Goal: Task Accomplishment & Management: Complete application form

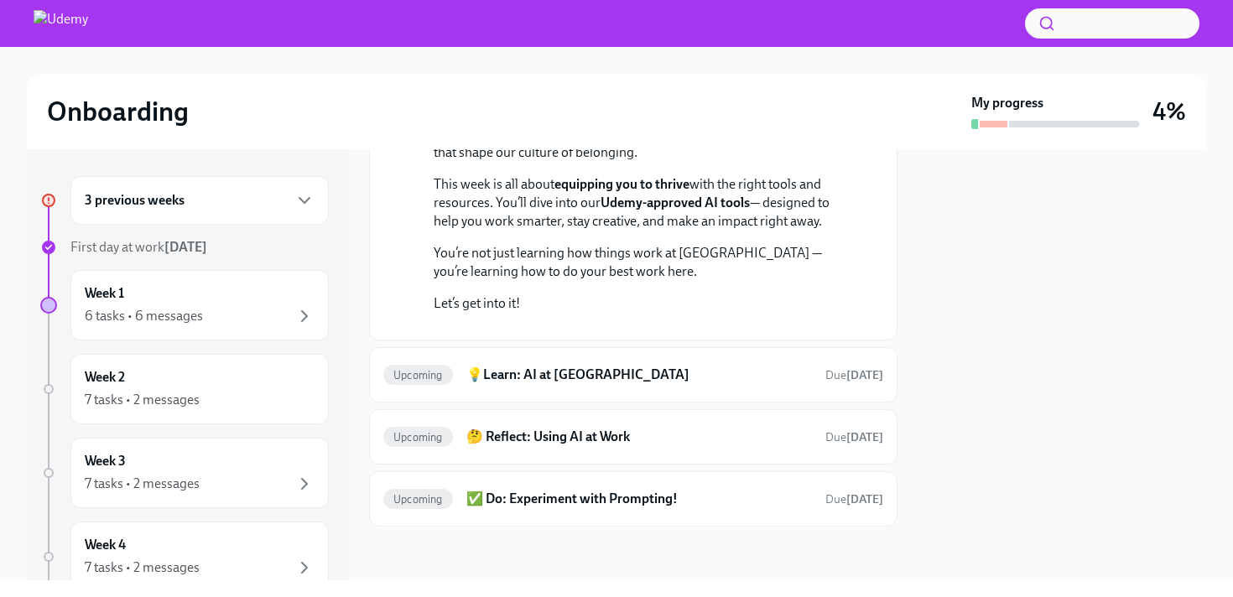
scroll to position [786, 0]
click at [311, 295] on div "Week 1 6 tasks • 6 messages" at bounding box center [200, 305] width 230 height 42
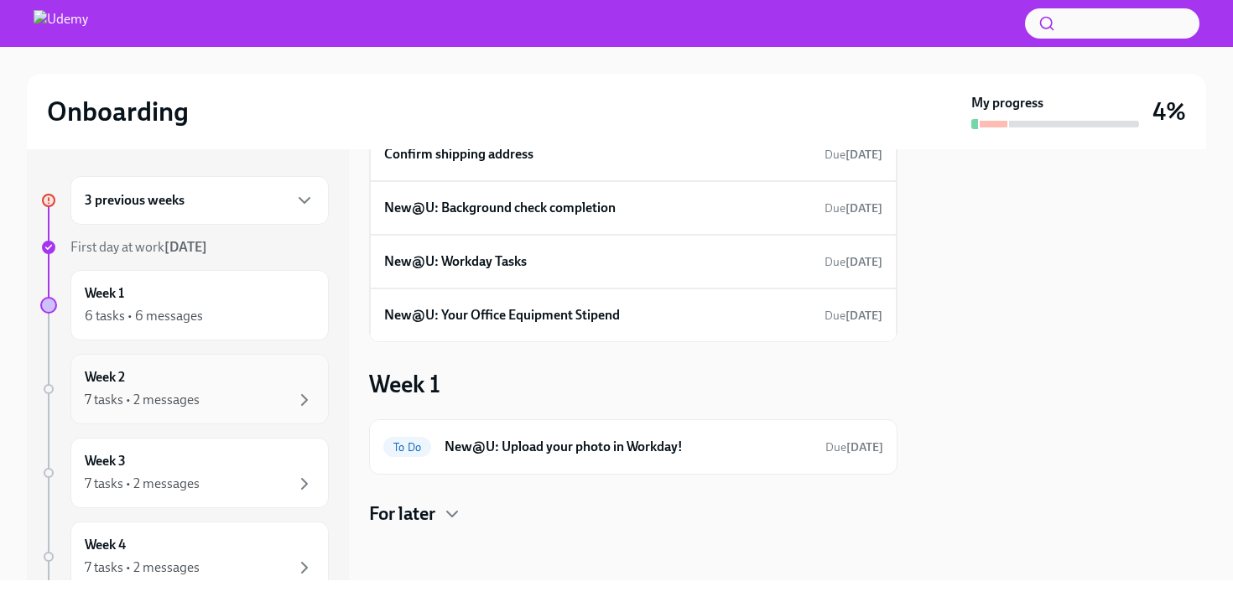
click at [283, 365] on div "Week 2 7 tasks • 2 messages" at bounding box center [199, 389] width 258 height 70
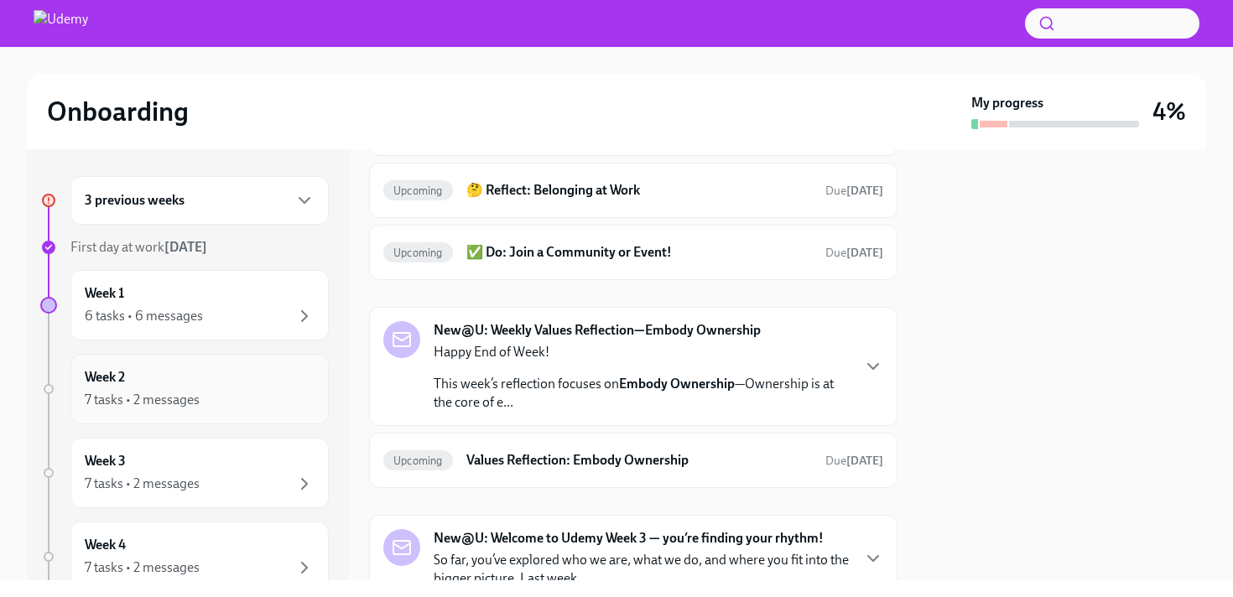
scroll to position [387, 0]
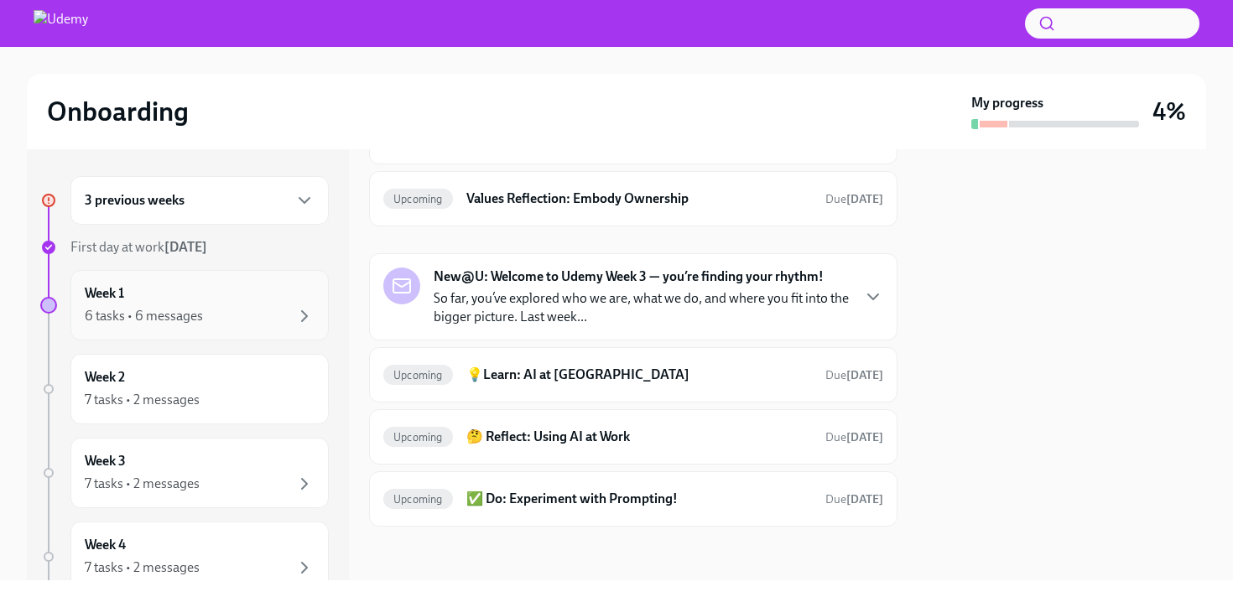
click at [276, 299] on div "Week 1 6 tasks • 6 messages" at bounding box center [200, 305] width 230 height 42
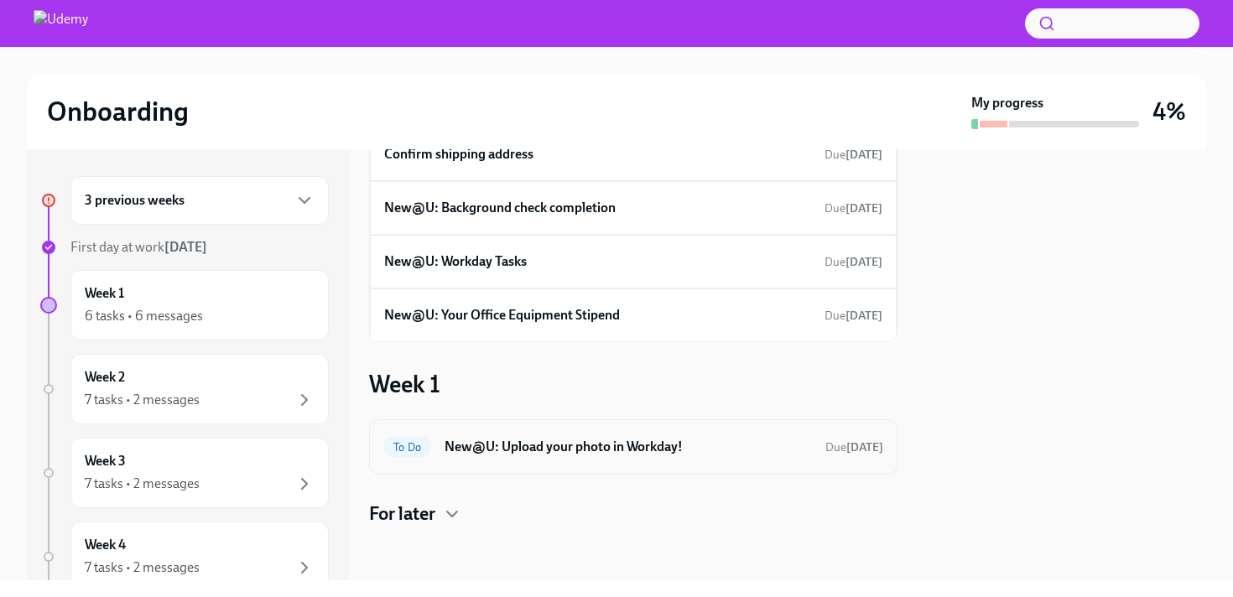
click at [512, 444] on h6 "New@U: Upload your photo in Workday!" at bounding box center [627, 447] width 367 height 18
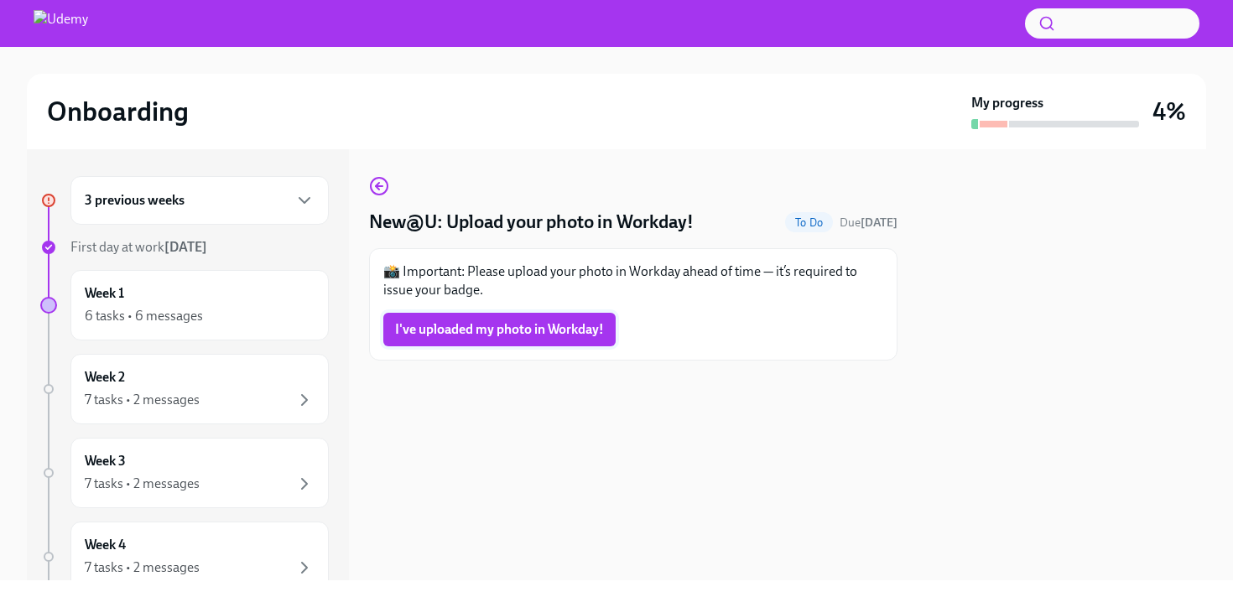
click at [530, 333] on span "I've uploaded my photo in Workday!" at bounding box center [499, 329] width 209 height 17
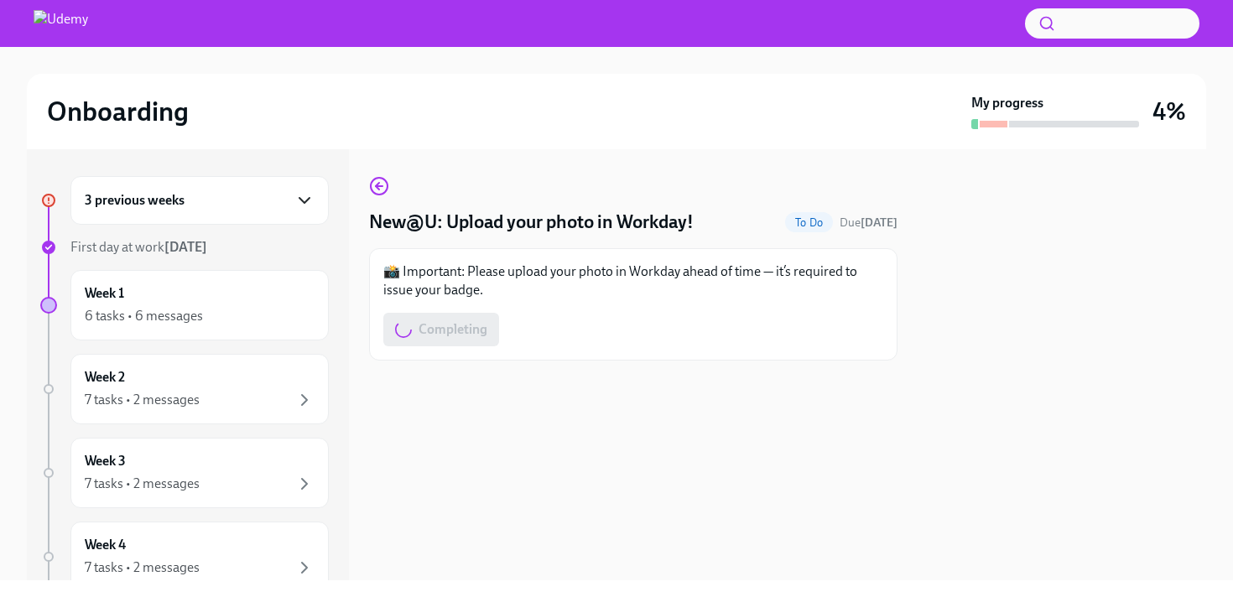
click at [295, 195] on icon "button" at bounding box center [304, 200] width 20 height 20
click at [251, 211] on div "3 previous weeks" at bounding box center [199, 200] width 258 height 49
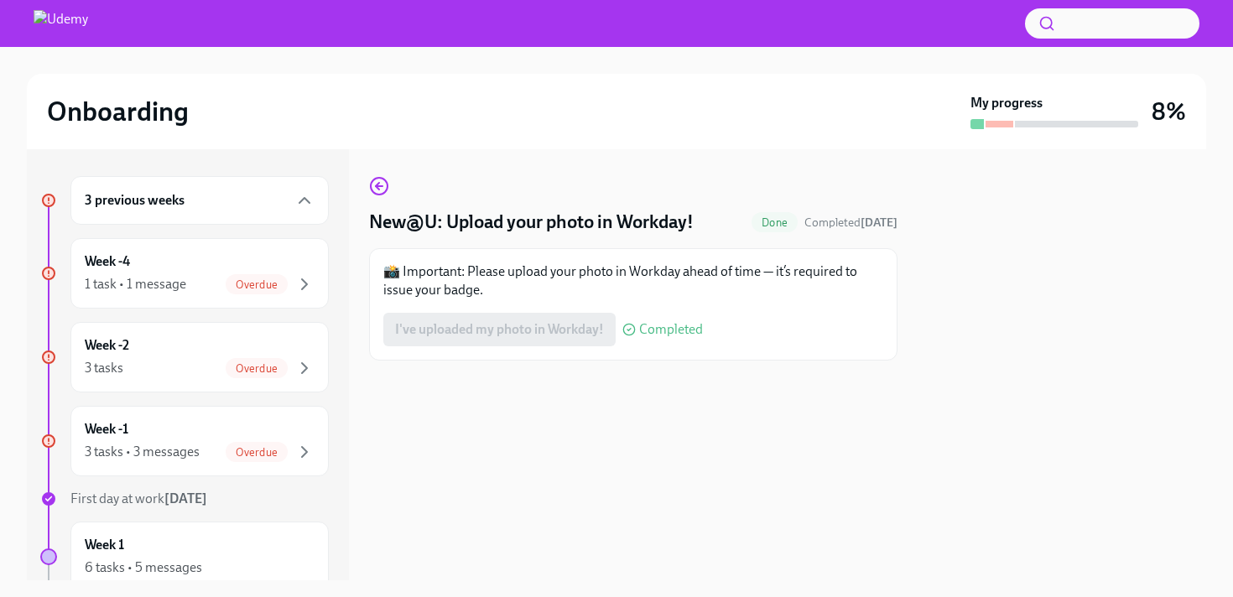
click at [237, 218] on div "3 previous weeks" at bounding box center [199, 200] width 258 height 49
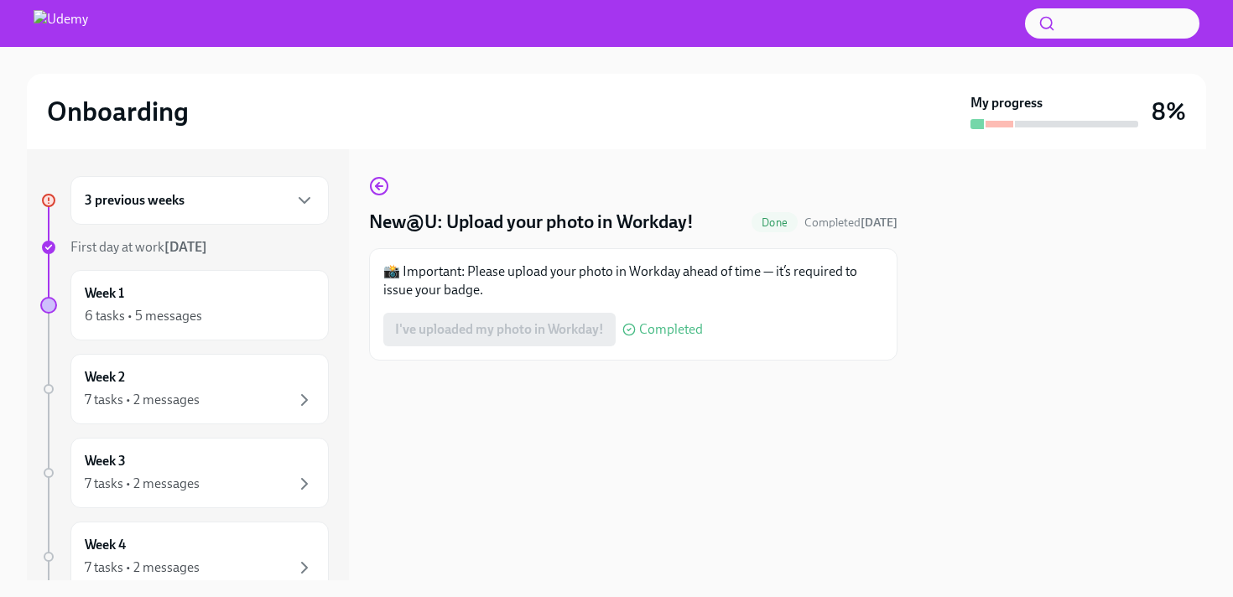
click at [239, 197] on div "3 previous weeks" at bounding box center [200, 200] width 230 height 20
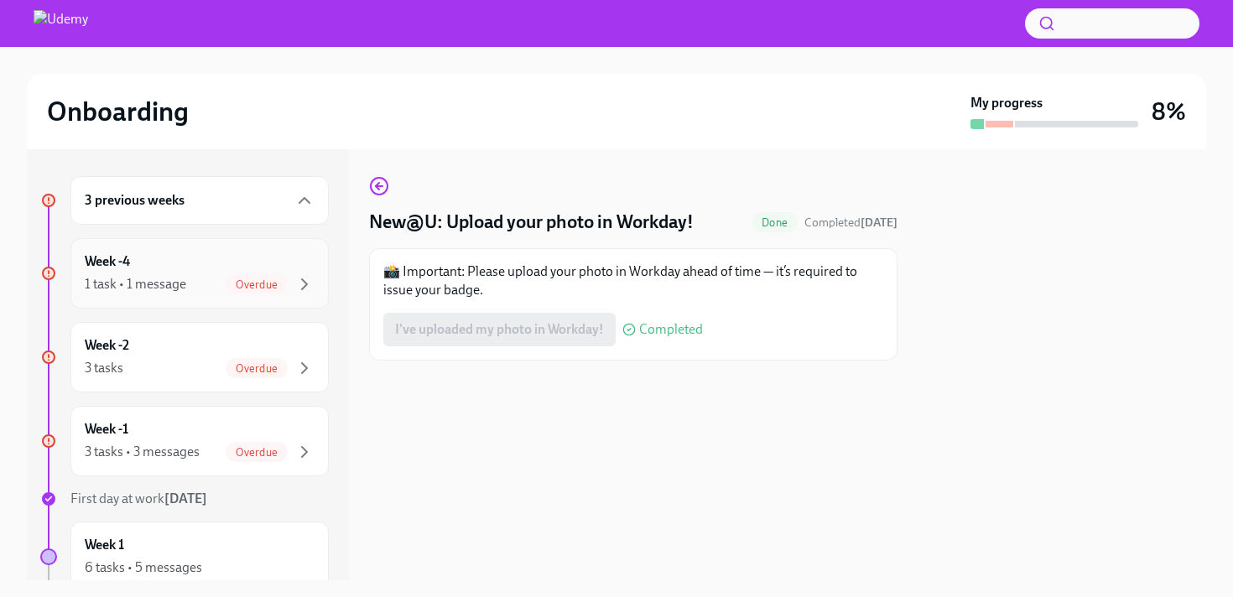
click at [214, 256] on div "Week -4 1 task • 1 message Overdue" at bounding box center [200, 273] width 230 height 42
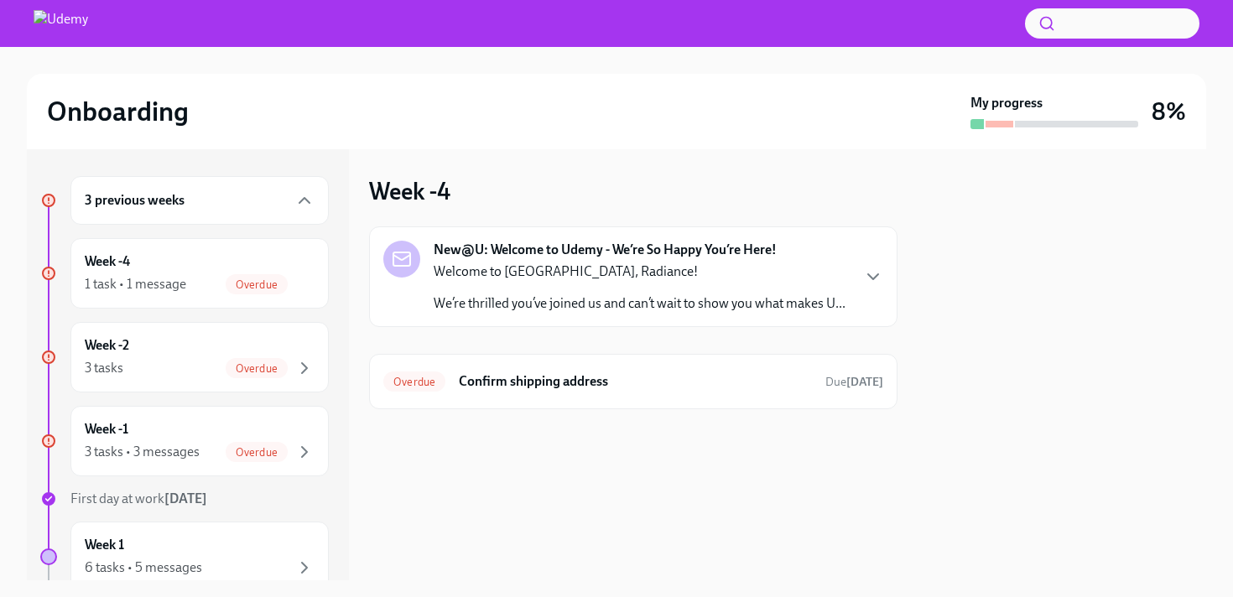
click at [559, 299] on p "We’re thrilled you’ve joined us and can’t wait to show you what makes U..." at bounding box center [640, 303] width 412 height 18
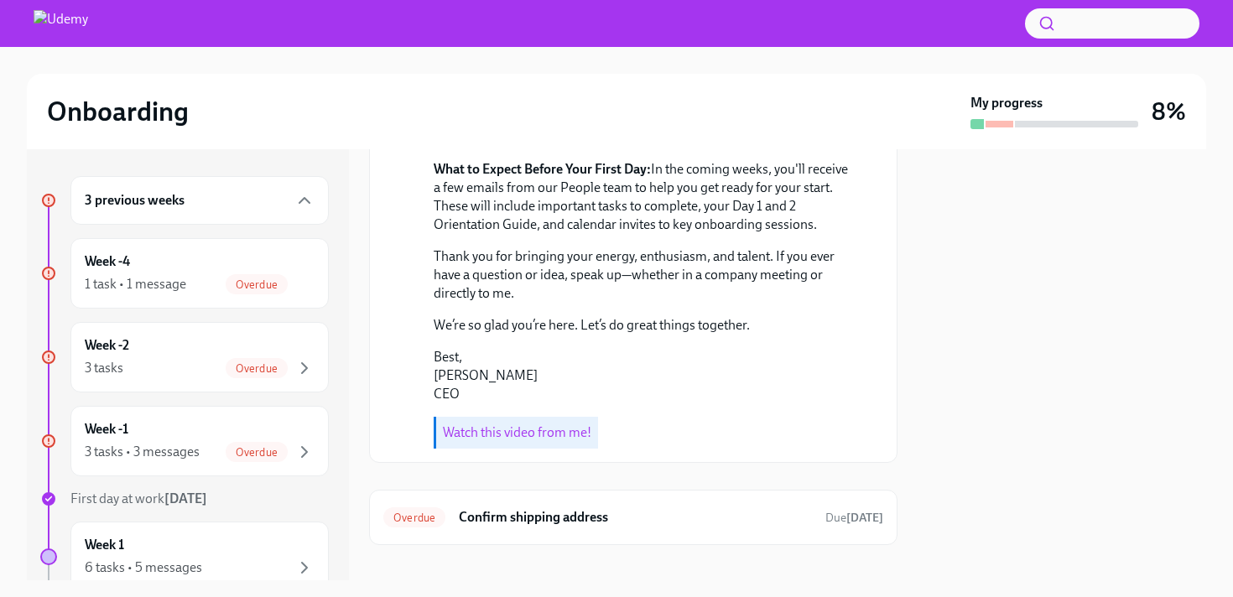
scroll to position [492, 0]
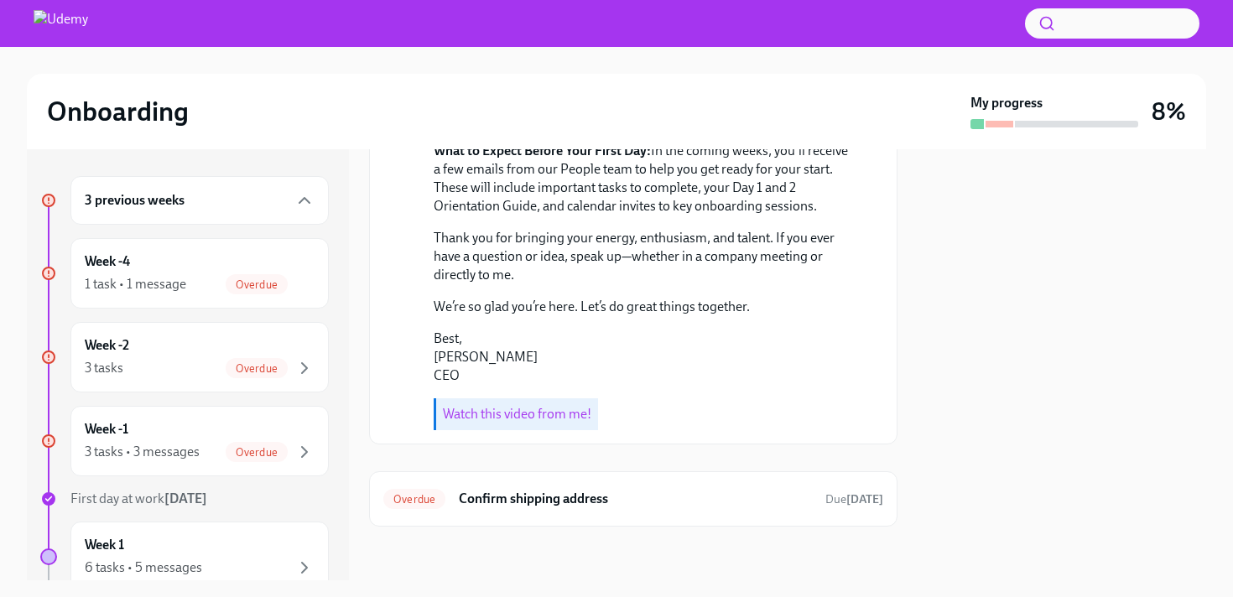
click at [522, 413] on link "Watch this video from me!" at bounding box center [517, 414] width 148 height 16
click at [551, 502] on h6 "Confirm shipping address" at bounding box center [635, 499] width 353 height 18
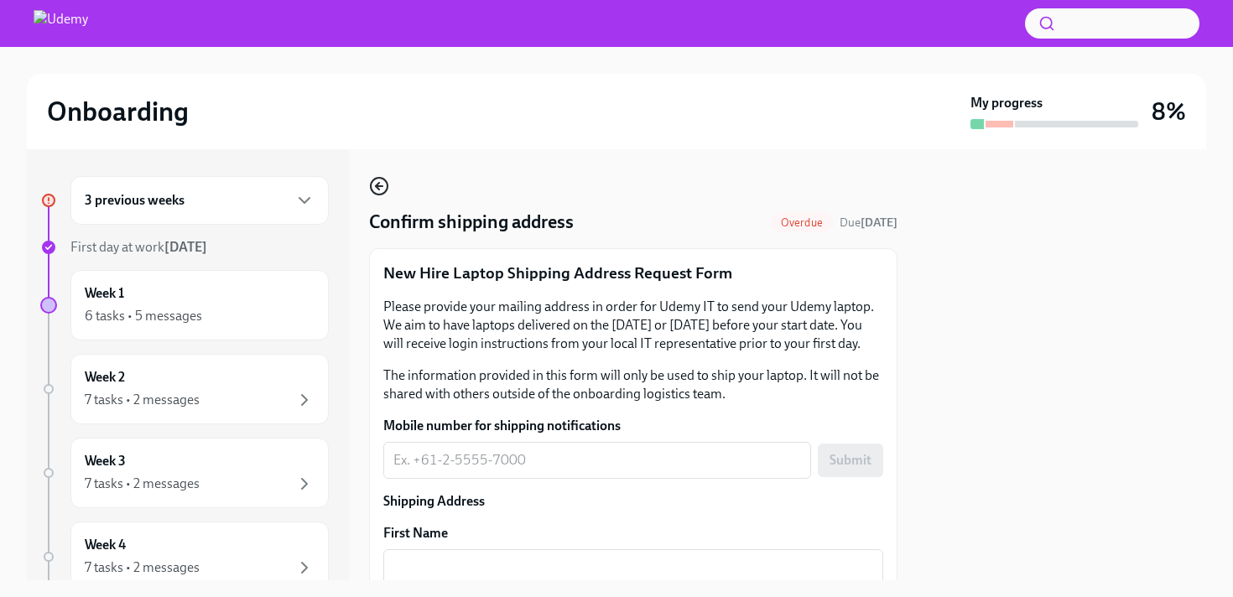
click at [382, 192] on icon "button" at bounding box center [379, 186] width 20 height 20
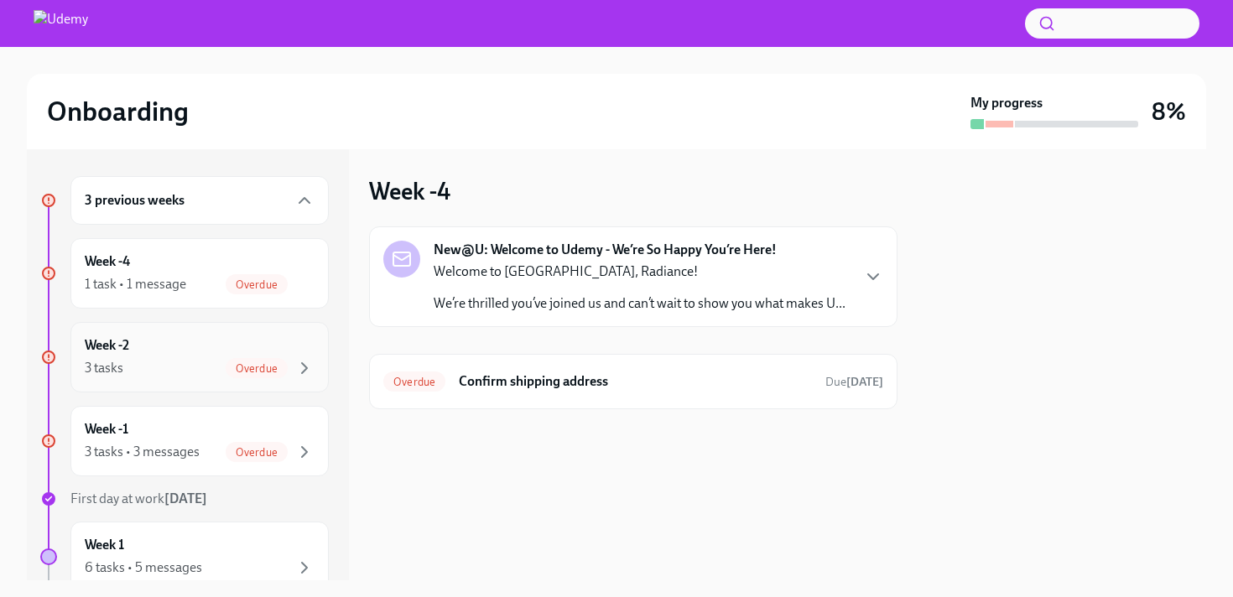
click at [275, 356] on div "Week -2 3 tasks Overdue" at bounding box center [200, 357] width 230 height 42
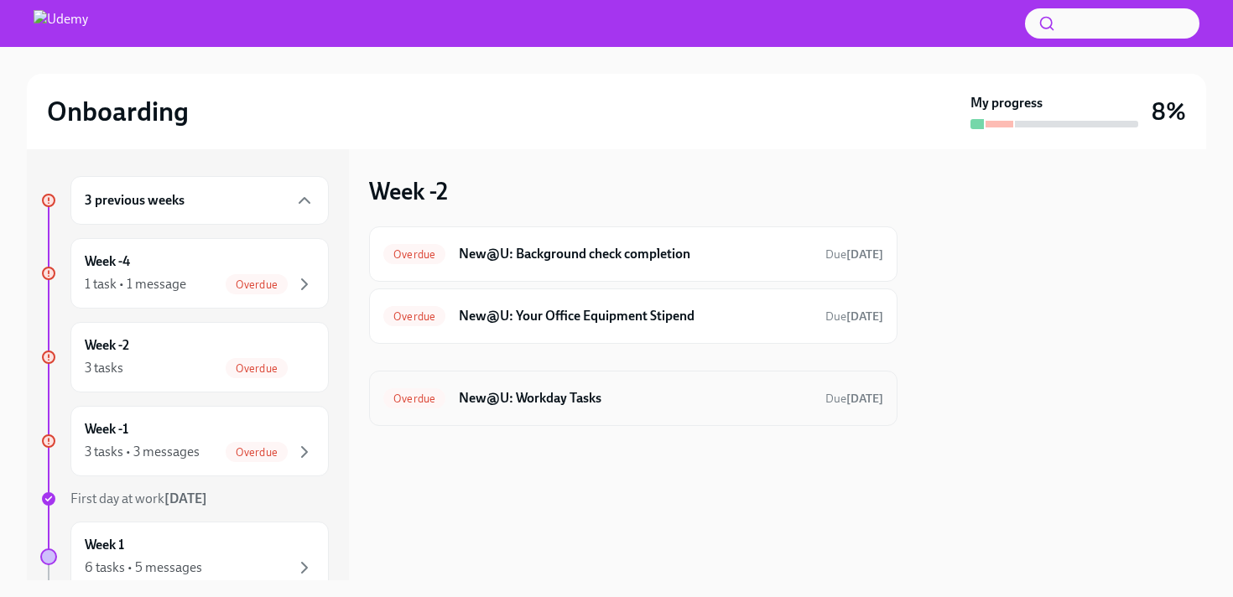
click at [473, 411] on div "Overdue New@U: Workday Tasks Due [DATE]" at bounding box center [633, 398] width 500 height 27
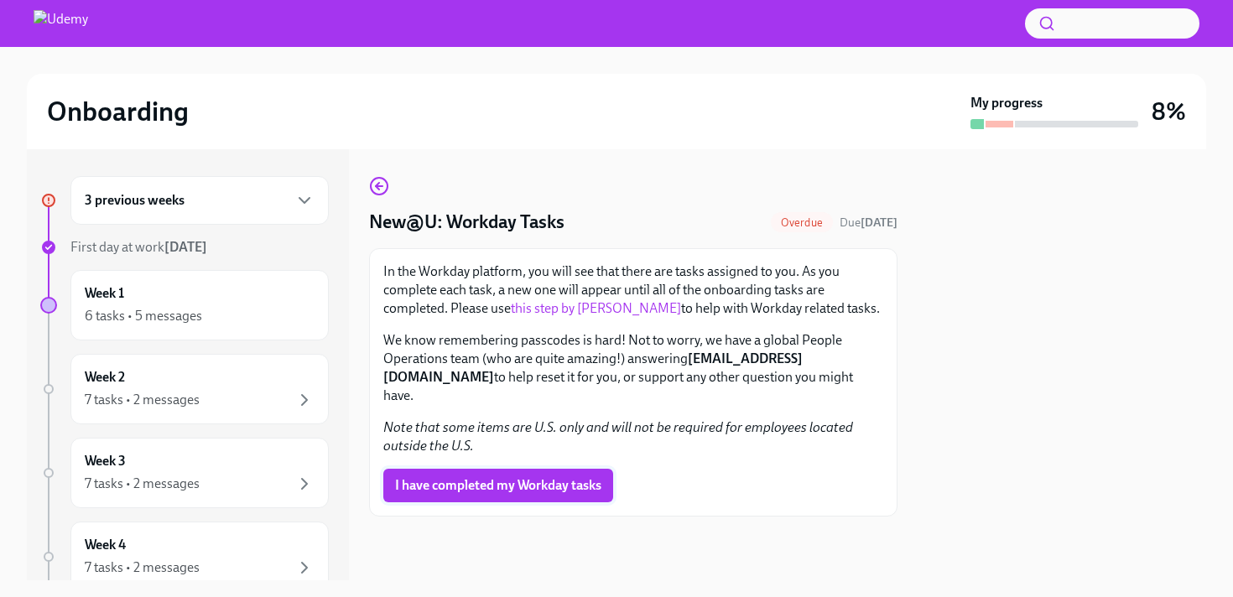
click at [498, 477] on span "I have completed my Workday tasks" at bounding box center [498, 485] width 206 height 17
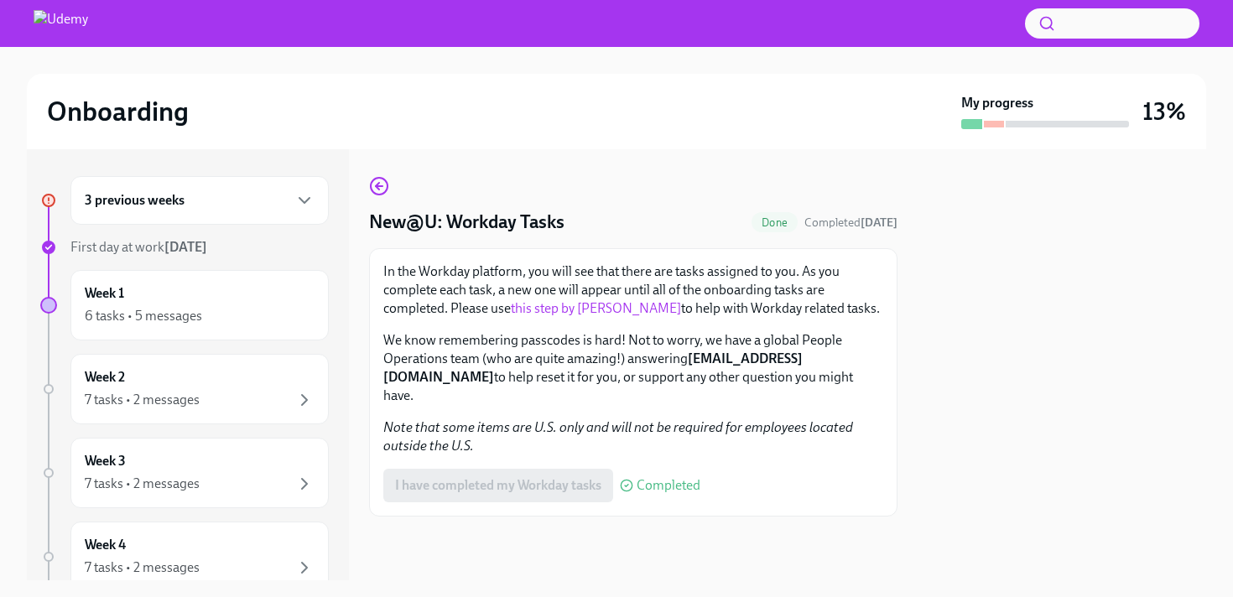
click at [283, 205] on div "3 previous weeks" at bounding box center [200, 200] width 230 height 20
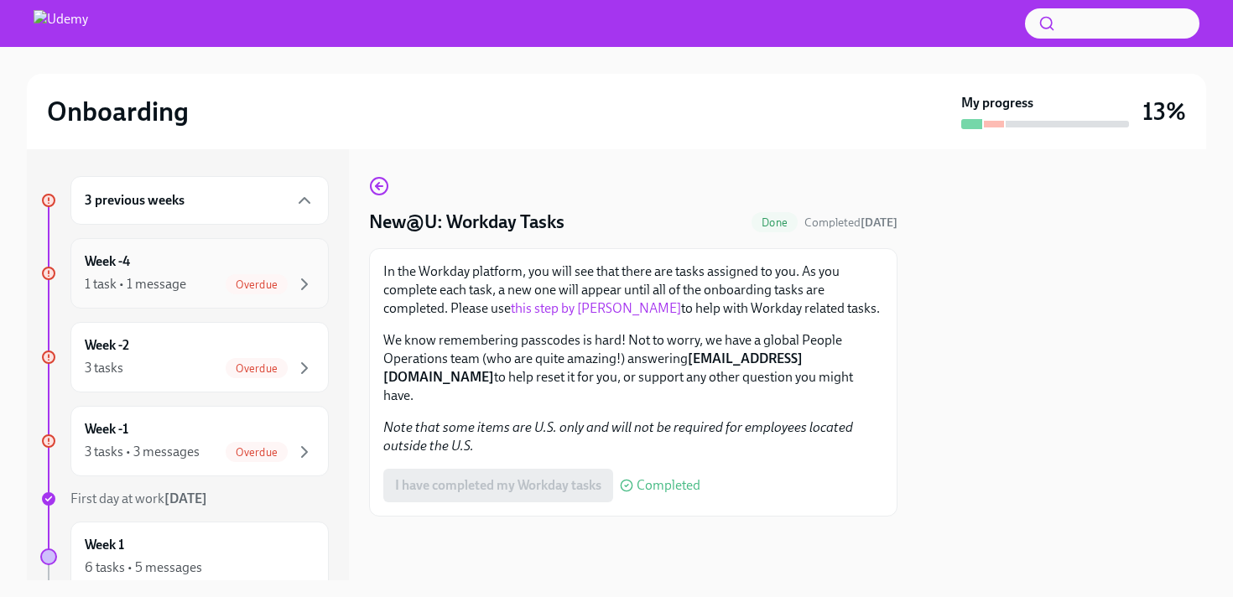
click at [273, 268] on div "Week -4 1 task • 1 message Overdue" at bounding box center [200, 273] width 230 height 42
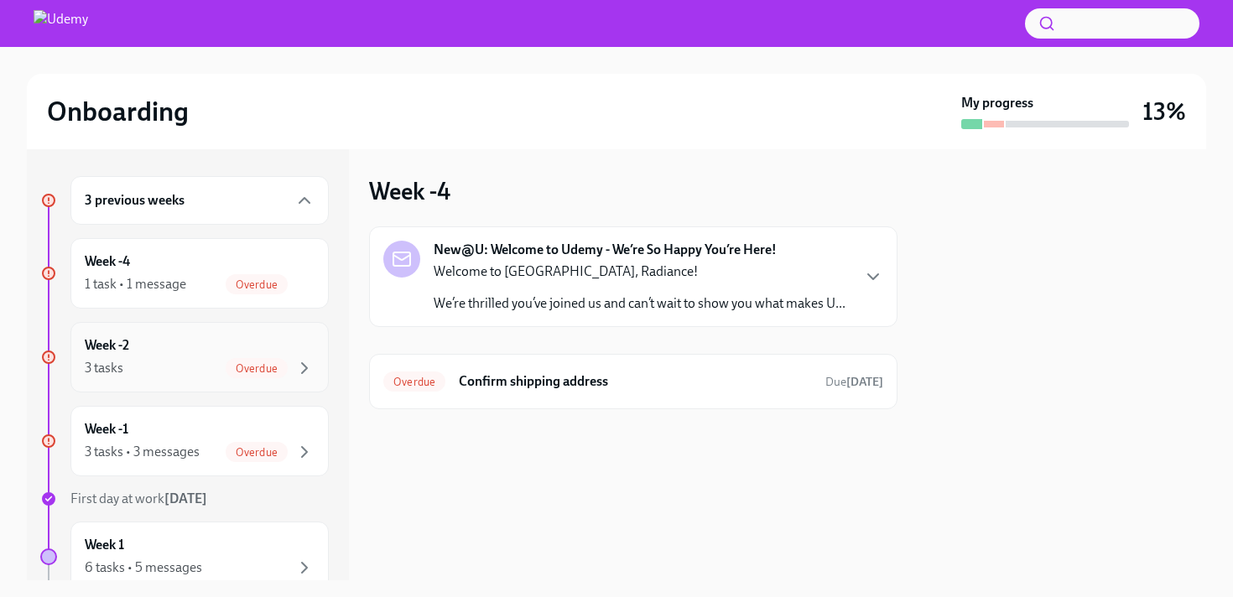
click at [289, 336] on div "Week -2 3 tasks Overdue" at bounding box center [200, 357] width 230 height 42
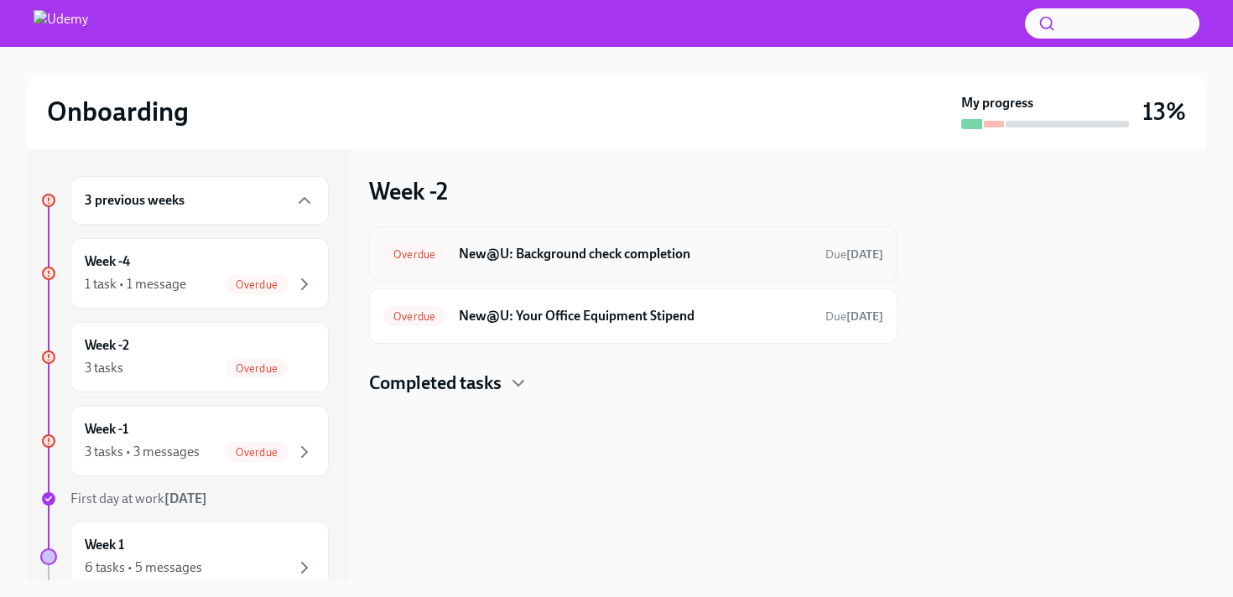
click at [621, 242] on div "Overdue New@U: Background check completion Due [DATE]" at bounding box center [633, 254] width 500 height 27
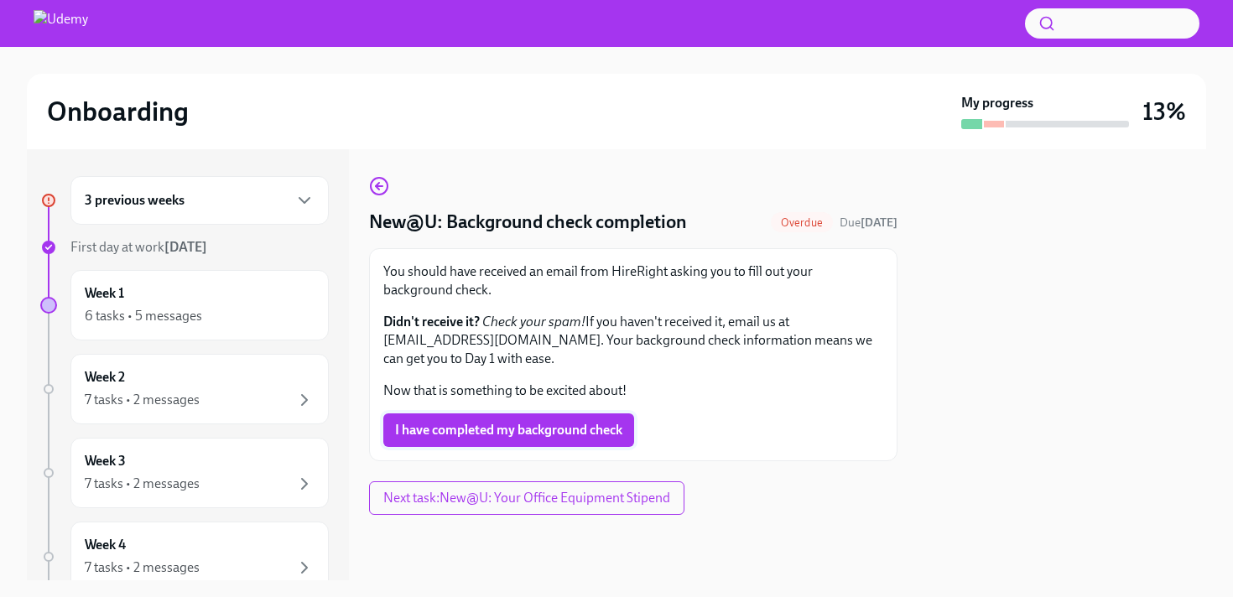
click at [570, 429] on span "I have completed my background check" at bounding box center [508, 430] width 227 height 17
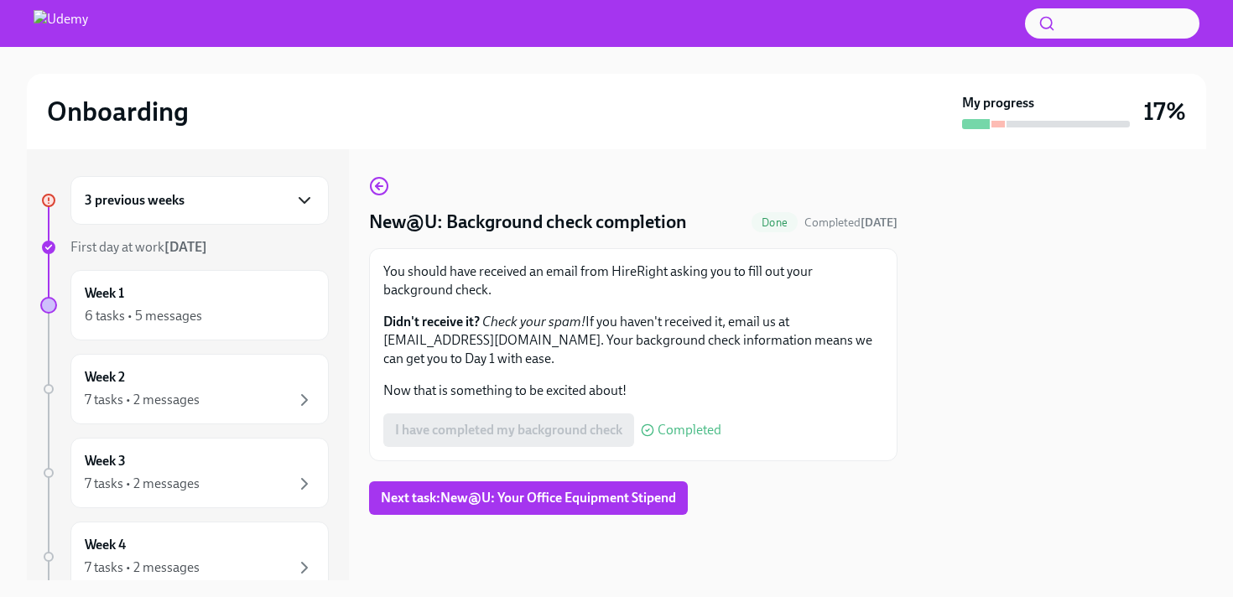
click at [314, 199] on icon "button" at bounding box center [304, 200] width 20 height 20
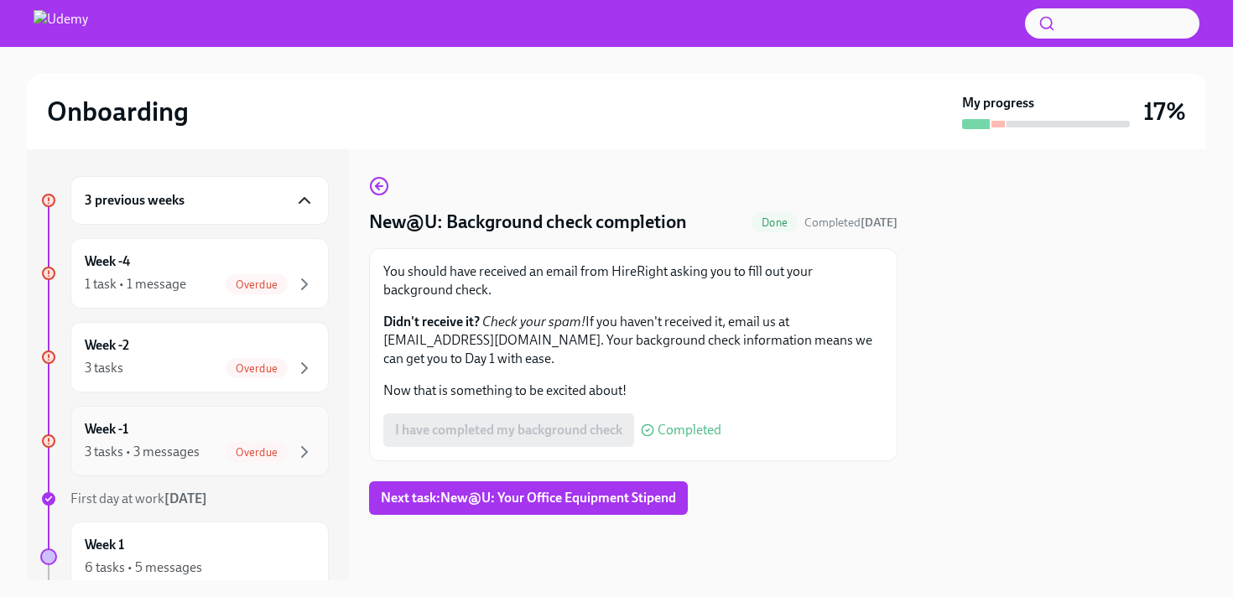
click at [299, 418] on div "Week -1 3 tasks • 3 messages Overdue" at bounding box center [199, 441] width 258 height 70
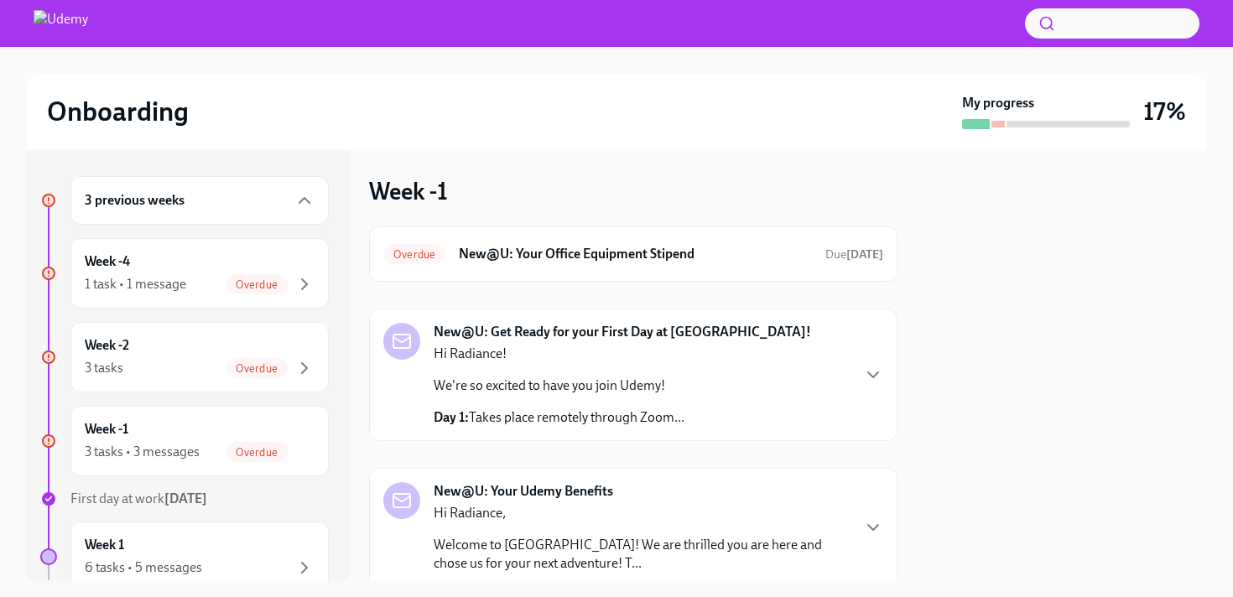
scroll to position [100, 0]
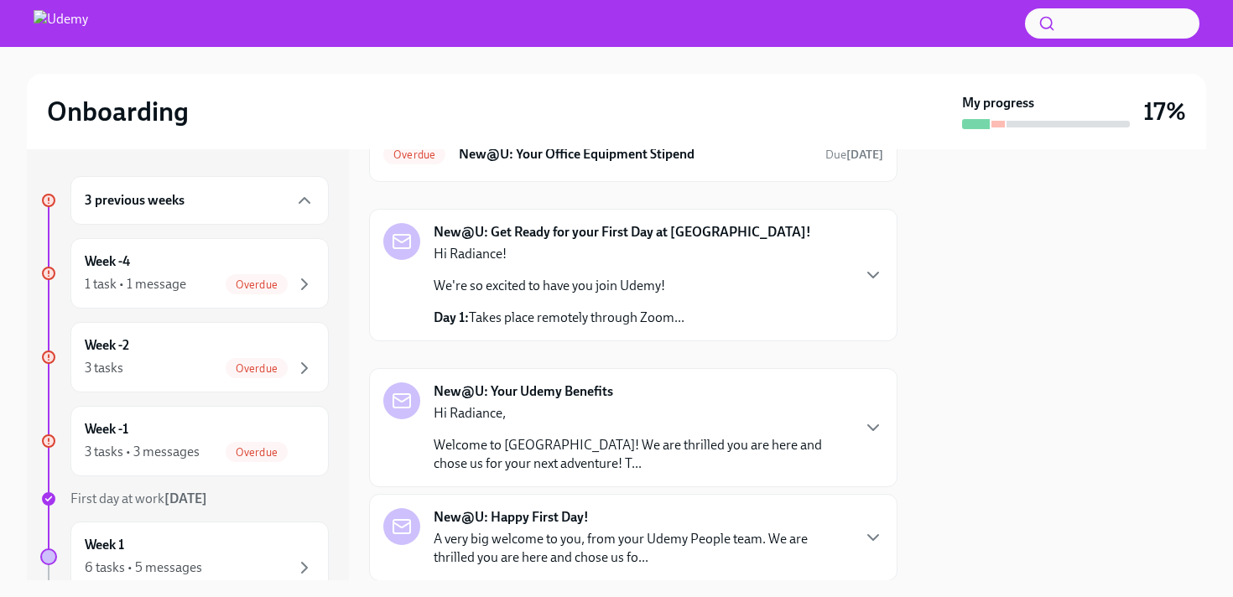
click at [715, 263] on div "New@U: Get Ready for your First Day at [GEOGRAPHIC_DATA]! Hi Radiance! We're so…" at bounding box center [622, 275] width 377 height 104
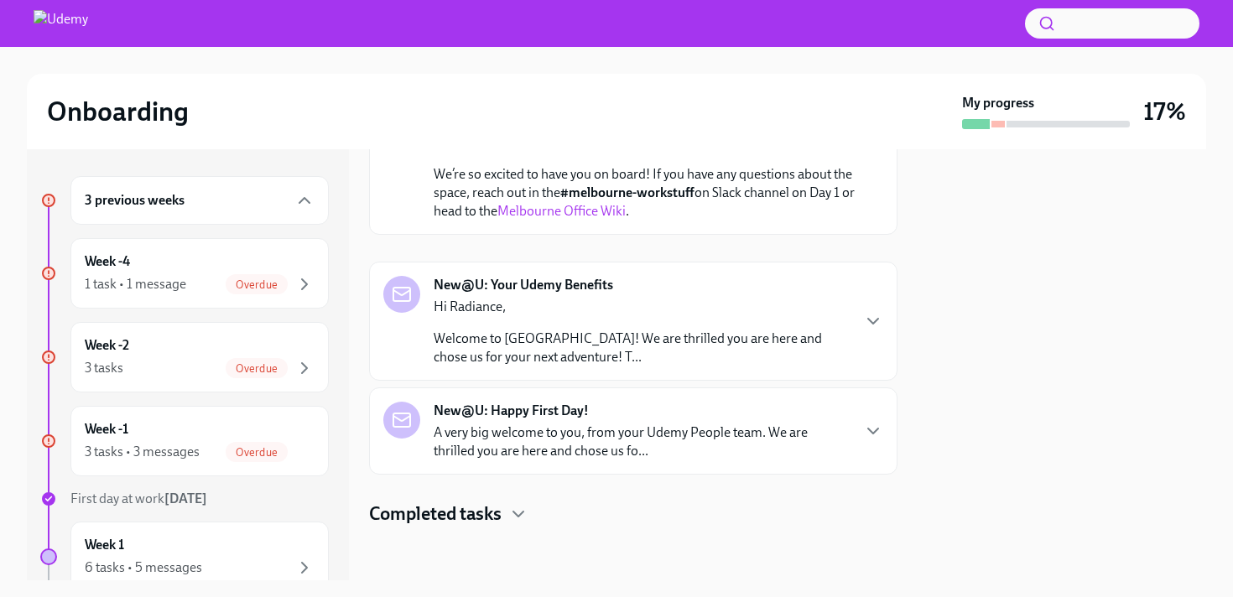
scroll to position [1013, 0]
click at [703, 304] on p "Hi Radiance," at bounding box center [642, 307] width 416 height 18
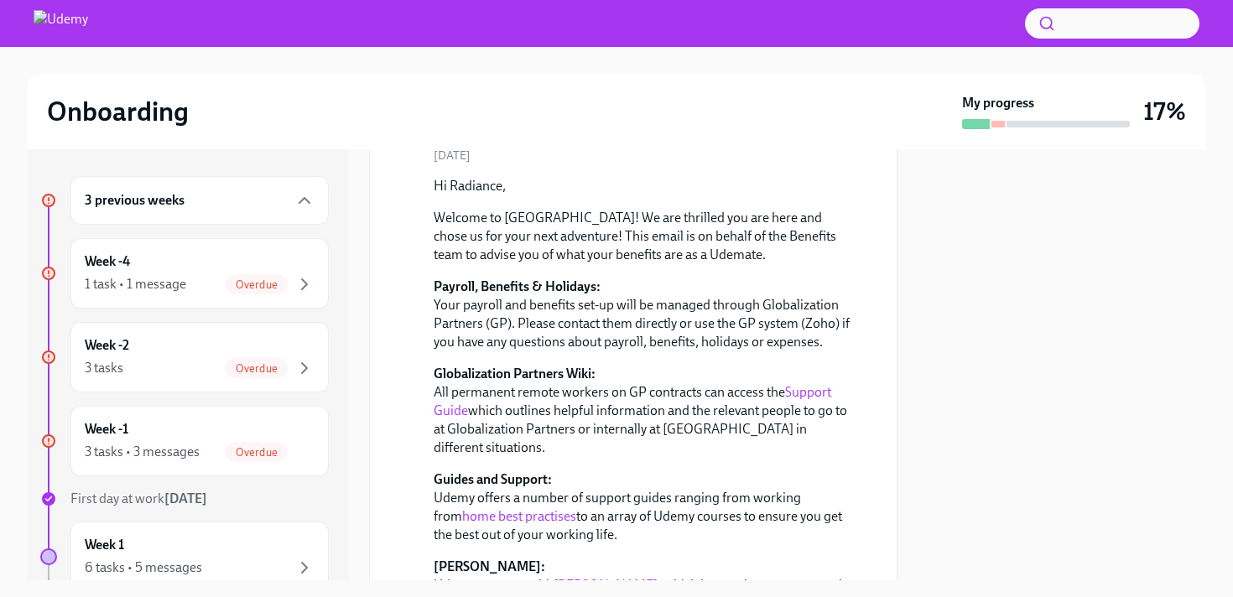
scroll to position [1693, 0]
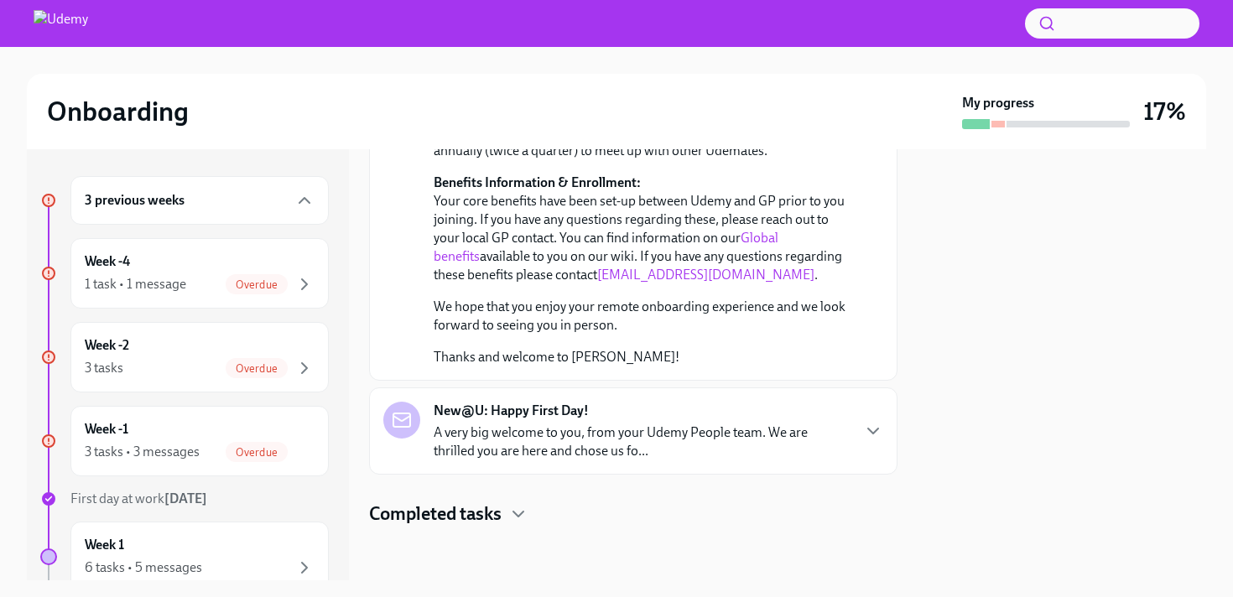
click at [673, 449] on p "A very big welcome to you, from your Udemy People team. We are thrilled you are…" at bounding box center [642, 442] width 416 height 37
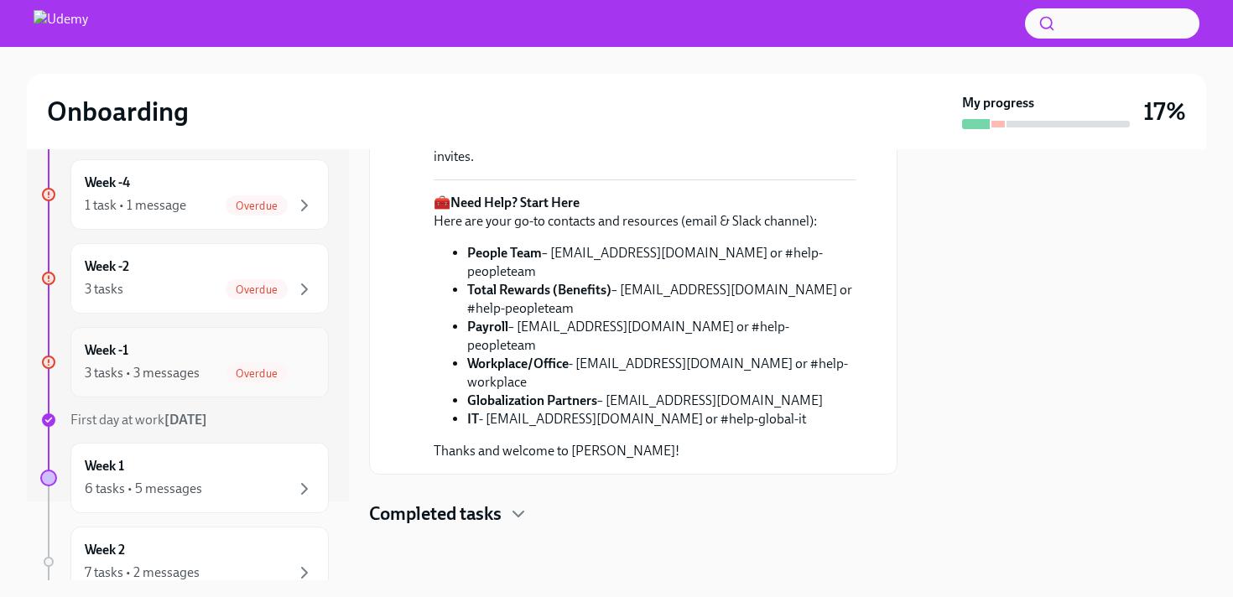
scroll to position [94, 0]
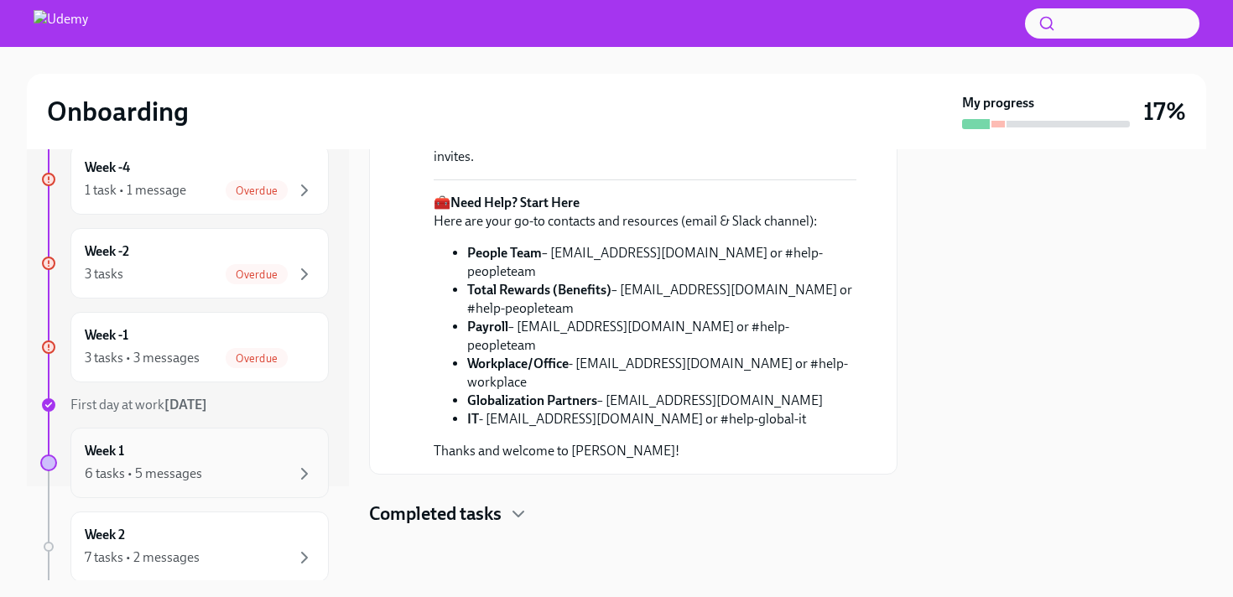
click at [285, 462] on div "Week 1 6 tasks • 5 messages" at bounding box center [200, 463] width 230 height 42
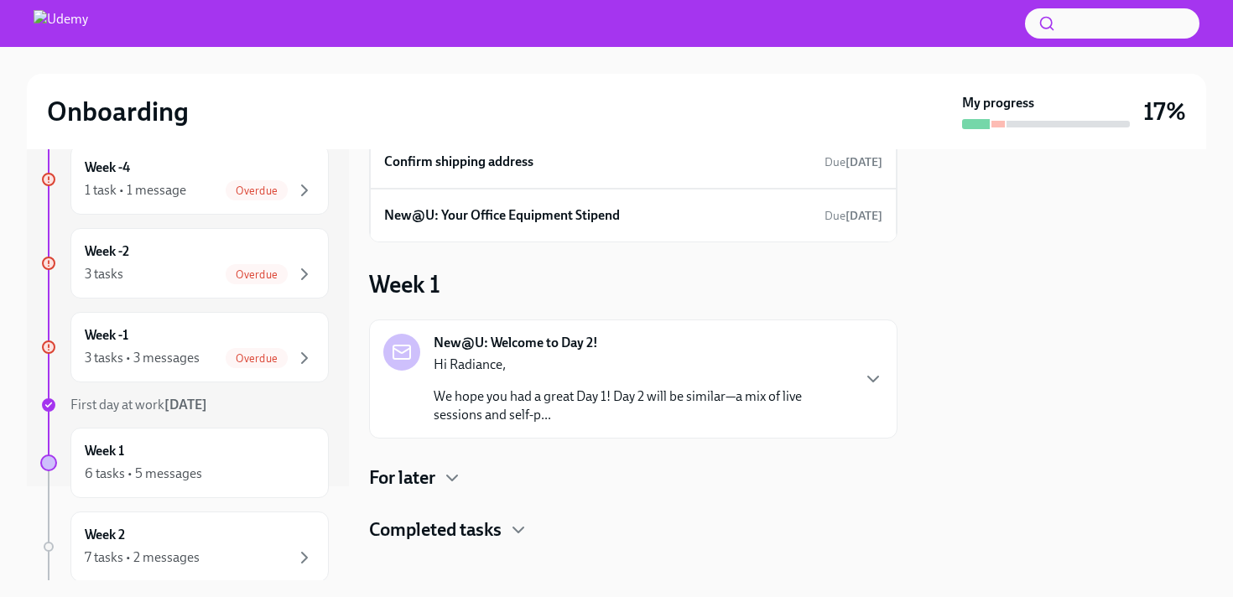
scroll to position [116, 0]
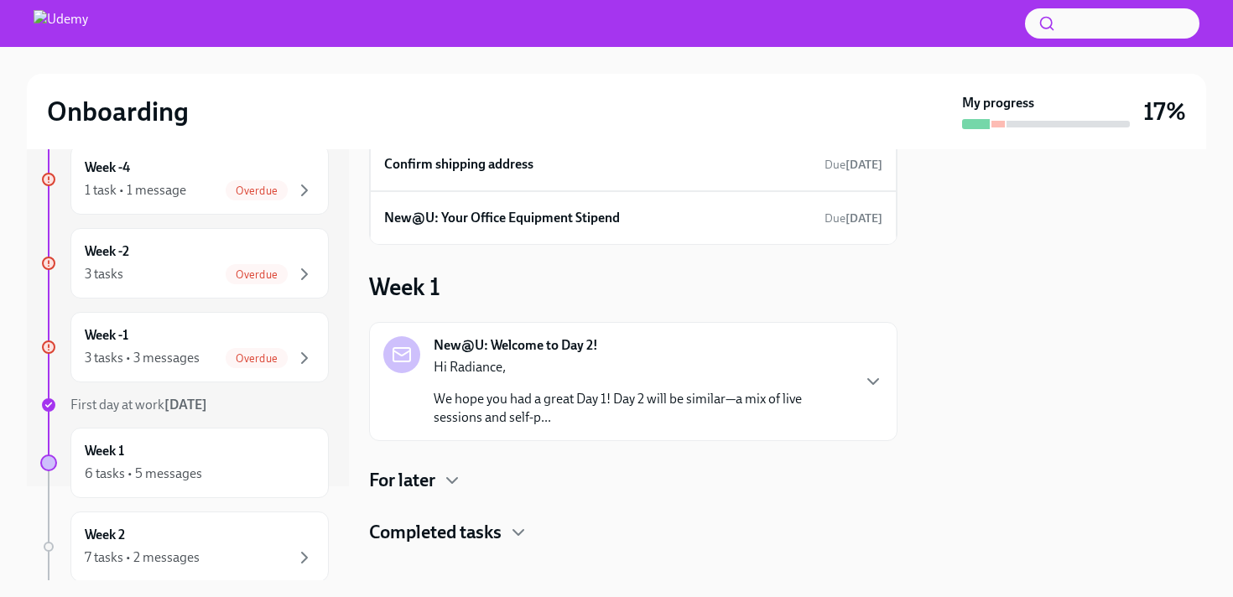
click at [486, 400] on p "We hope you had a great Day 1! Day 2 will be similar—a mix of live sessions and…" at bounding box center [642, 408] width 416 height 37
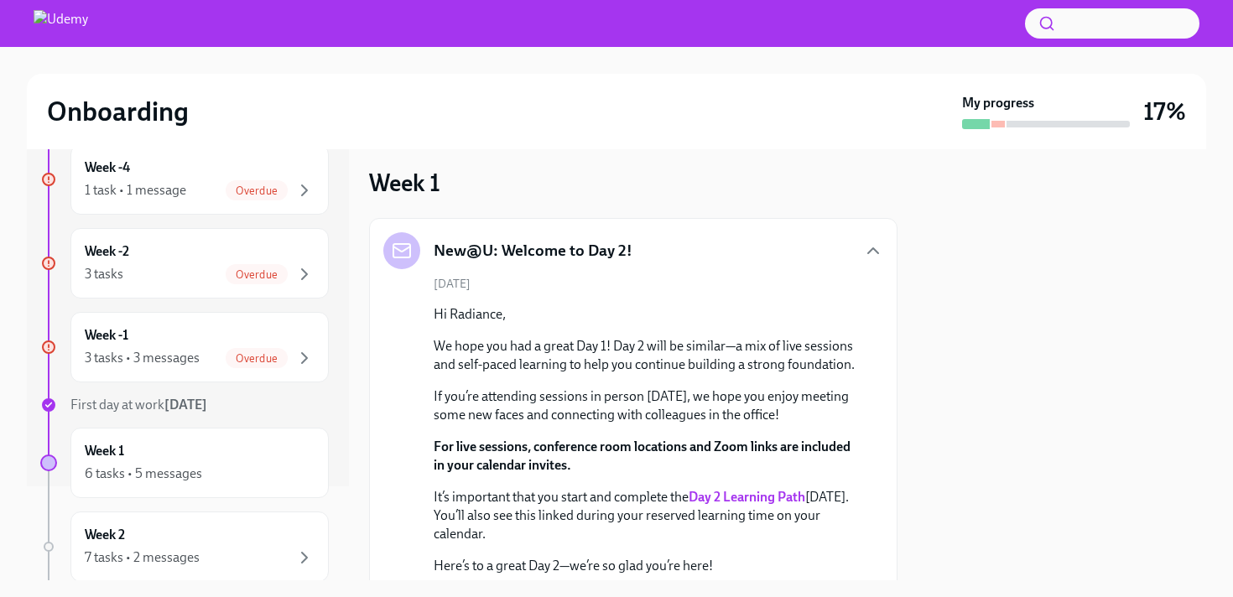
scroll to position [171, 0]
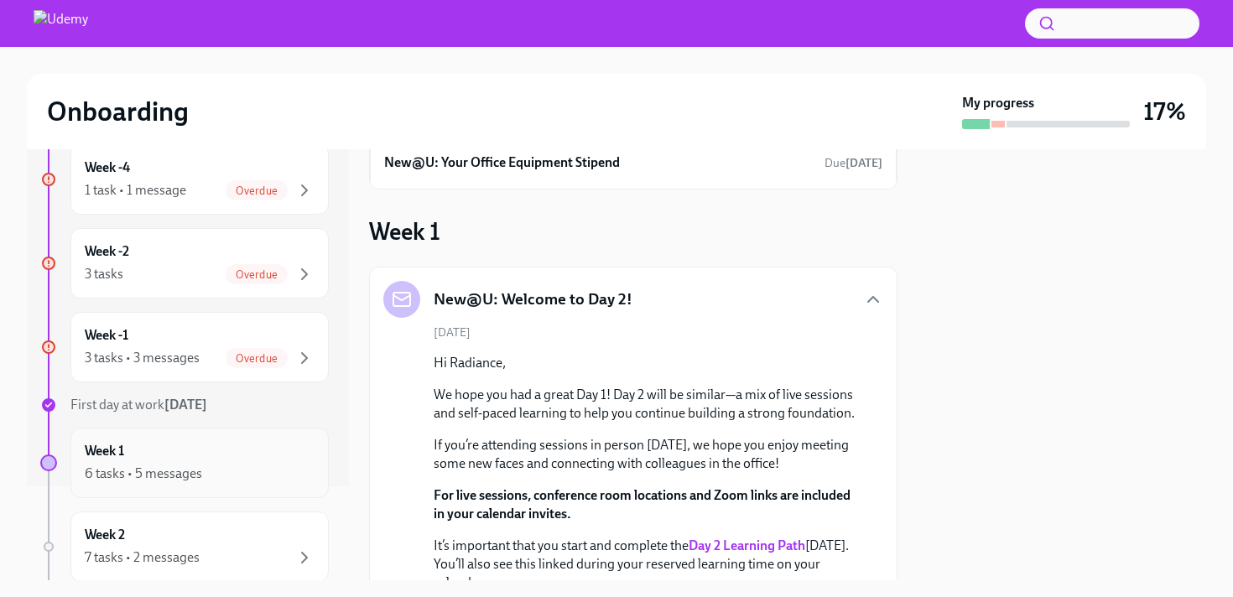
click at [208, 442] on div "Week 1 6 tasks • 5 messages" at bounding box center [200, 463] width 230 height 42
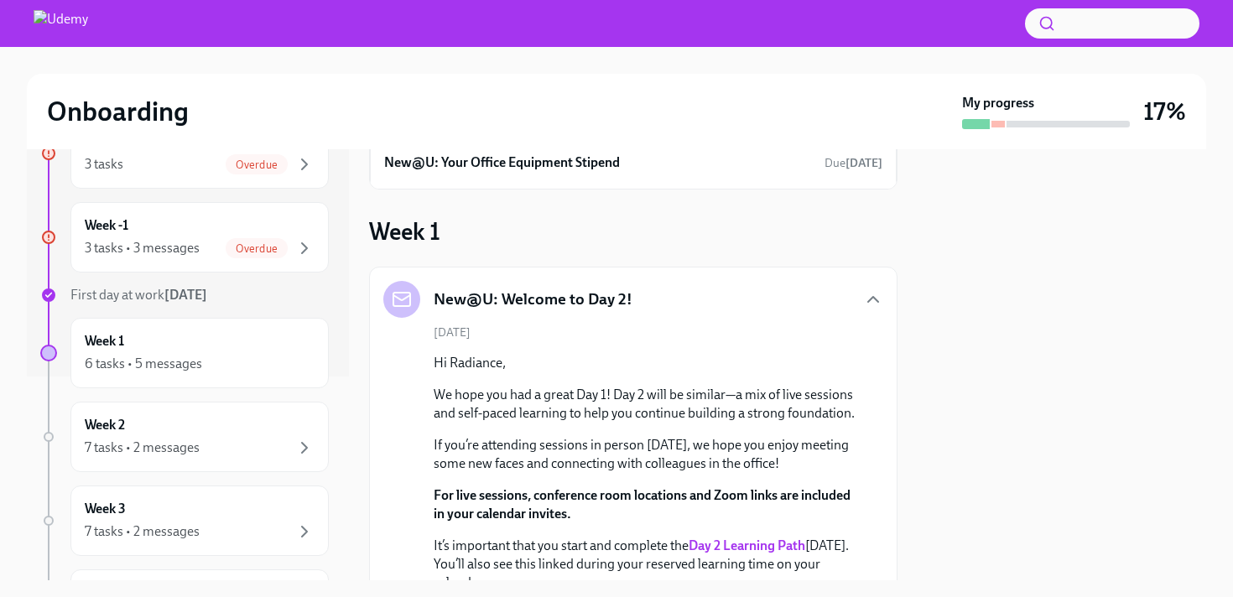
scroll to position [578, 0]
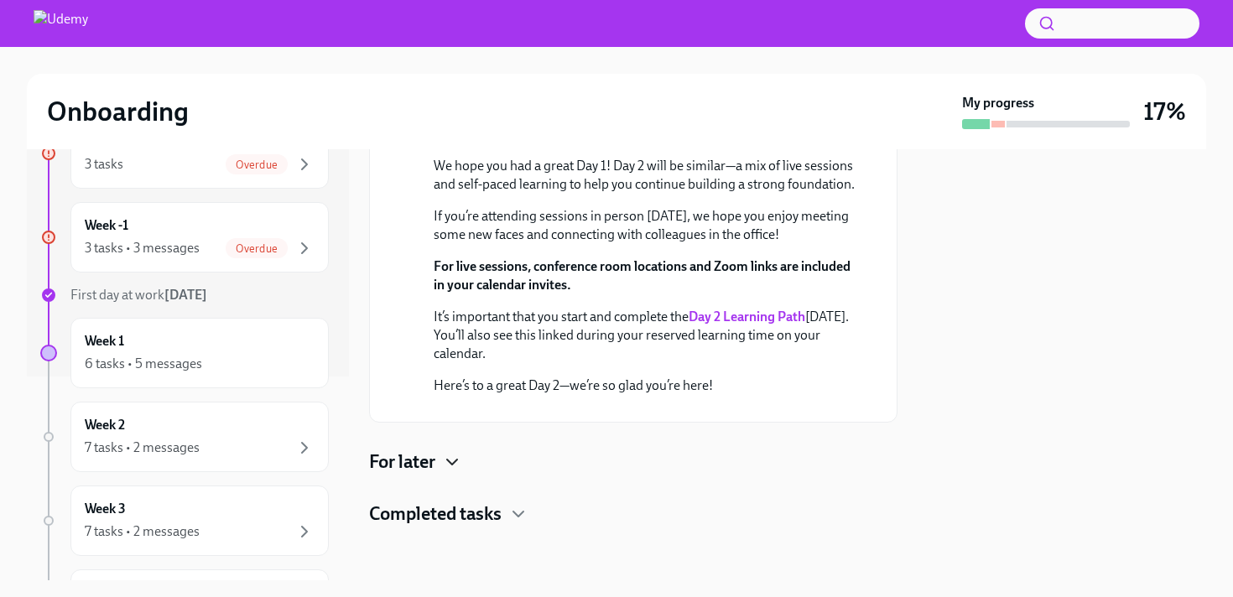
click at [455, 467] on icon "button" at bounding box center [452, 462] width 20 height 20
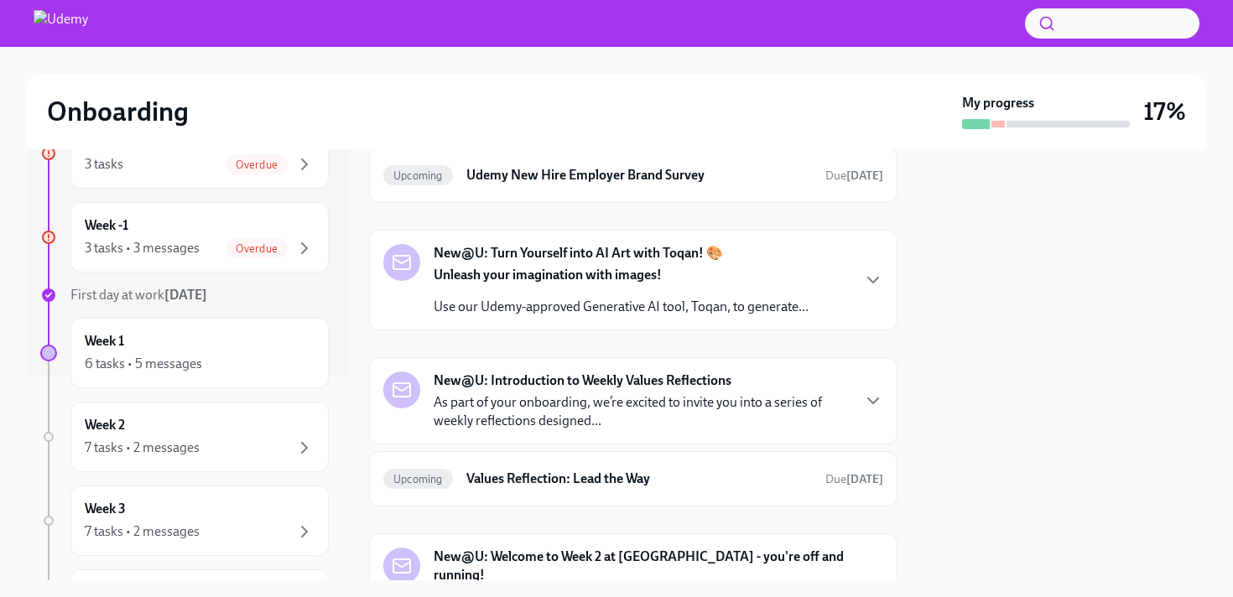
scroll to position [865, 0]
click at [660, 78] on p "Hello Radiance" at bounding box center [642, 69] width 416 height 18
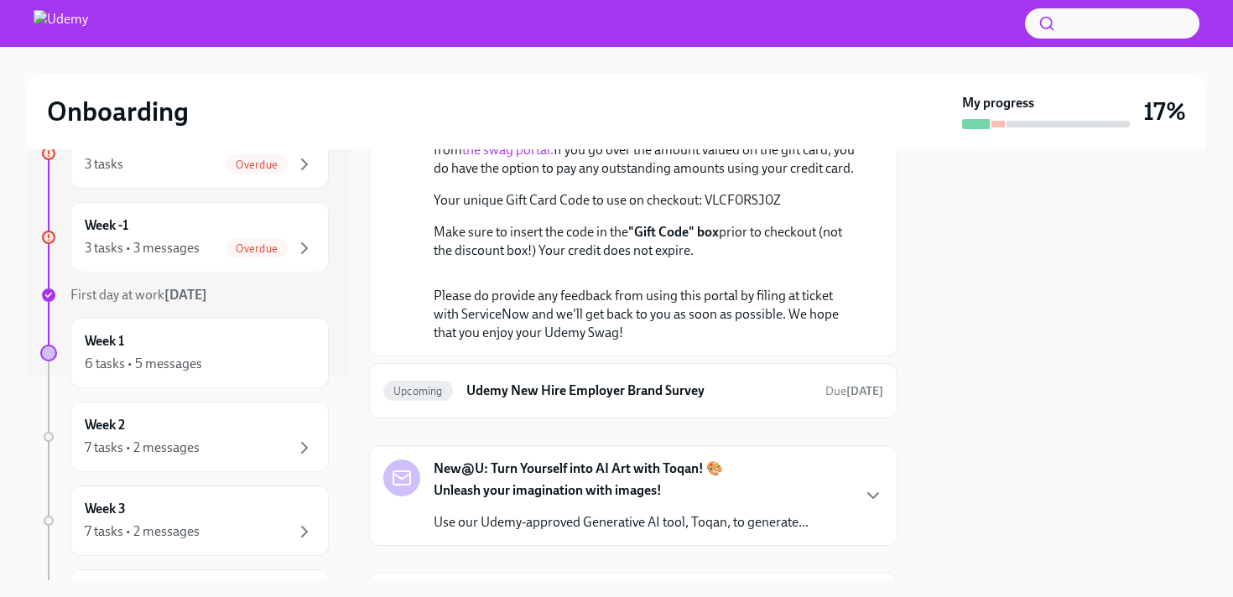
scroll to position [966, 0]
click at [554, 159] on link "the swag portal." at bounding box center [507, 151] width 91 height 16
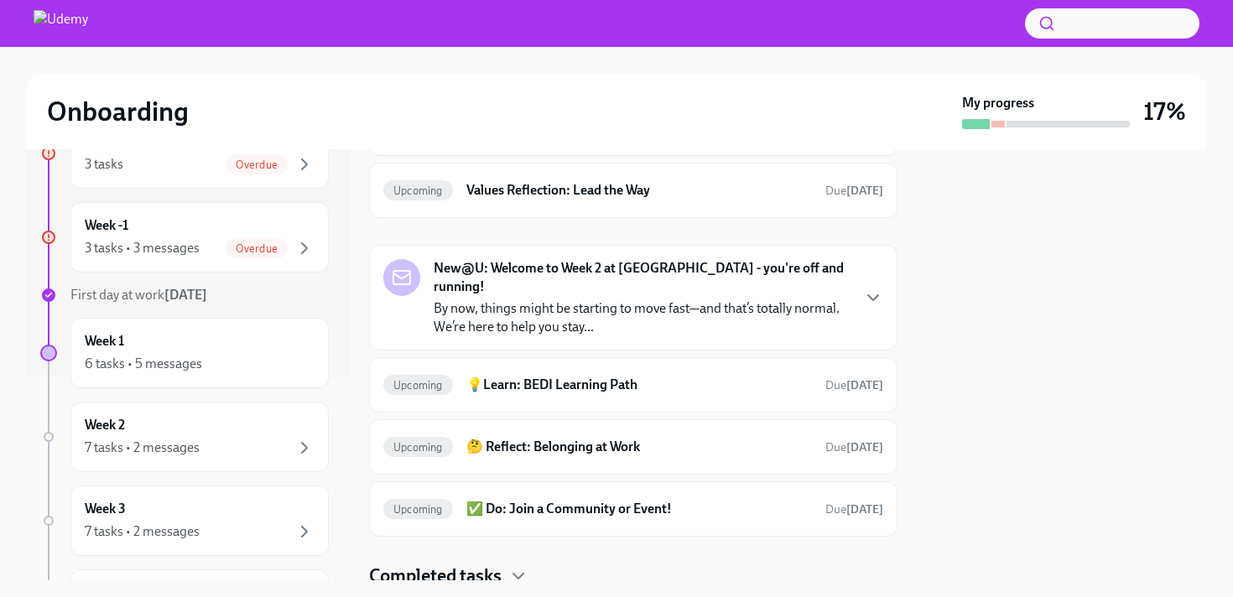
scroll to position [1479, 0]
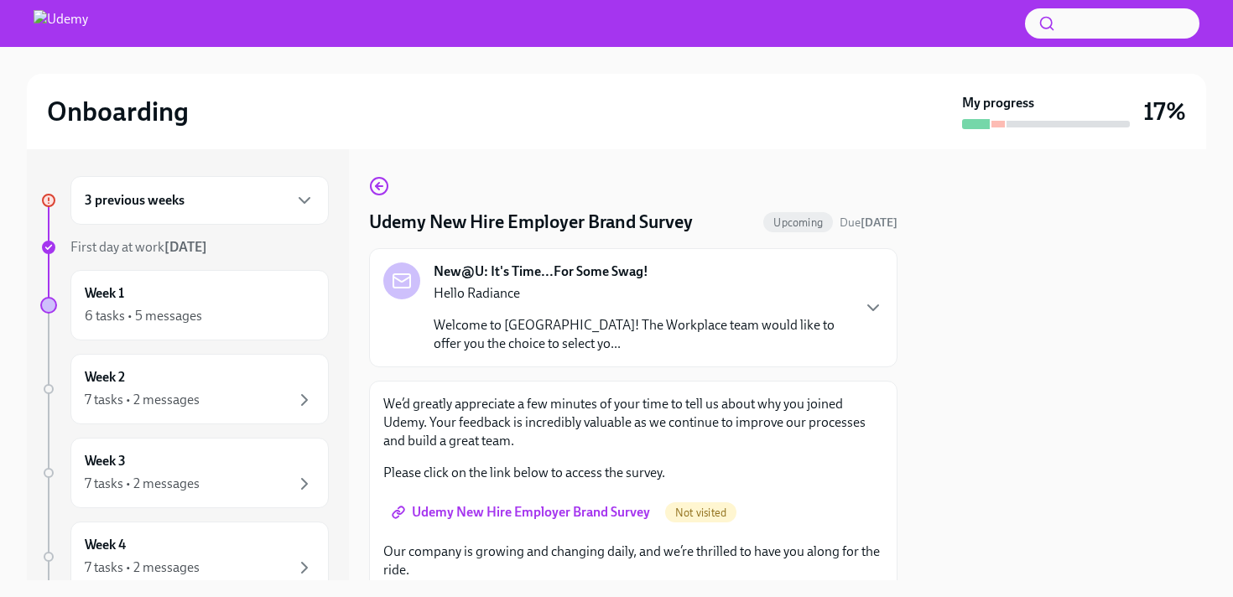
scroll to position [145, 0]
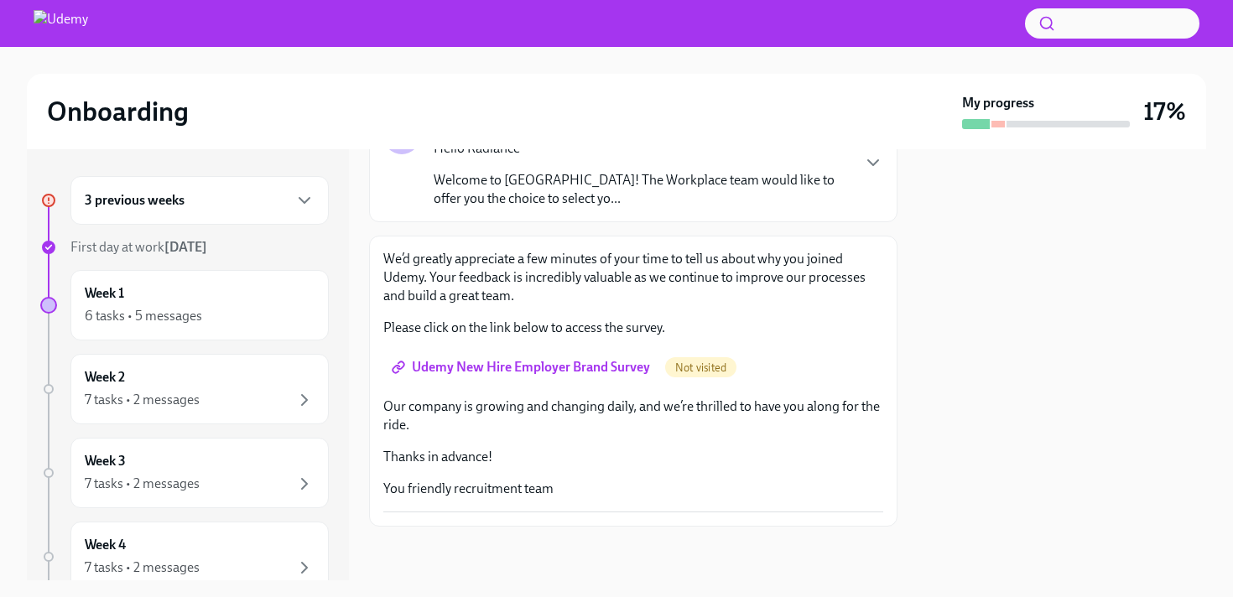
click at [645, 370] on span "Udemy New Hire Employer Brand Survey" at bounding box center [522, 367] width 255 height 17
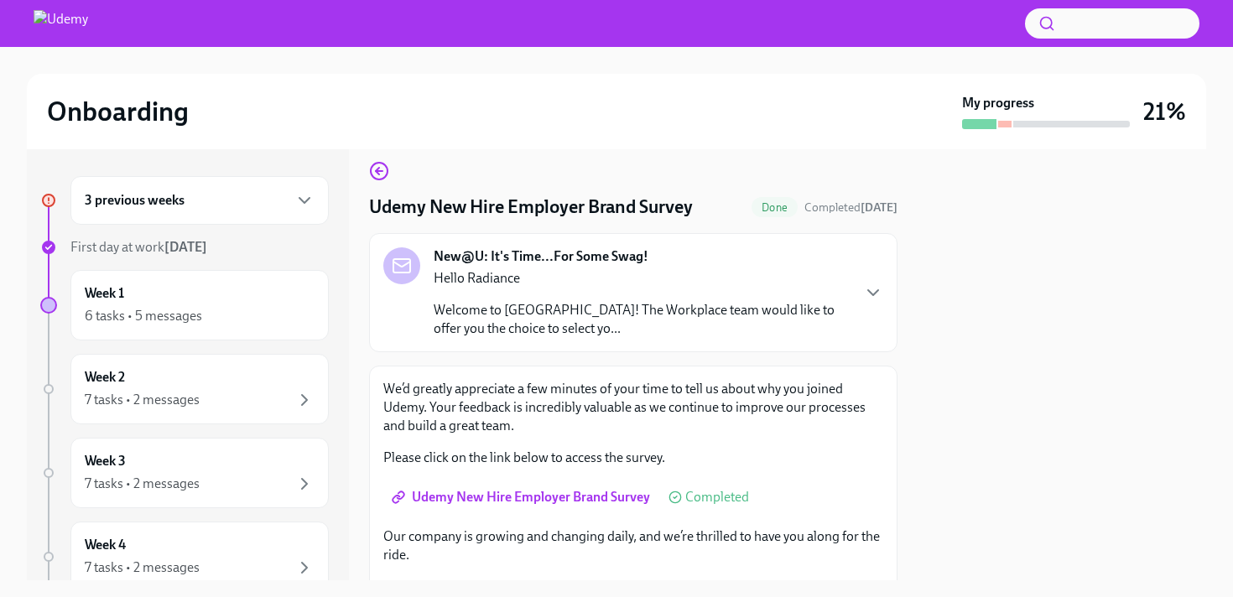
scroll to position [0, 0]
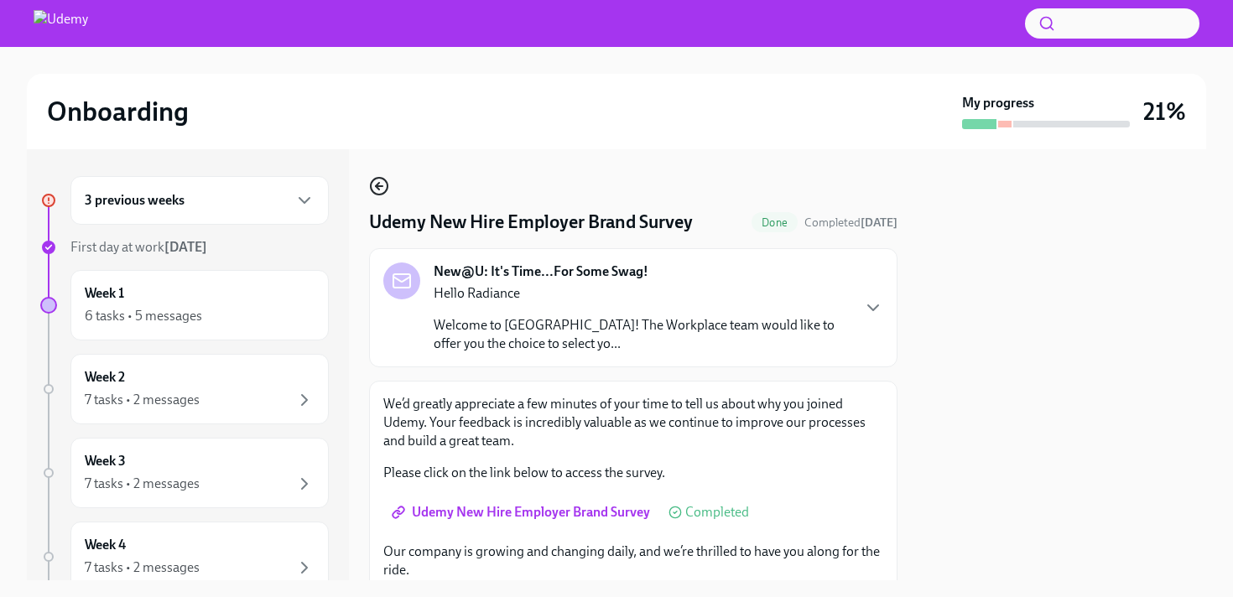
click at [386, 190] on circle "button" at bounding box center [379, 186] width 17 height 17
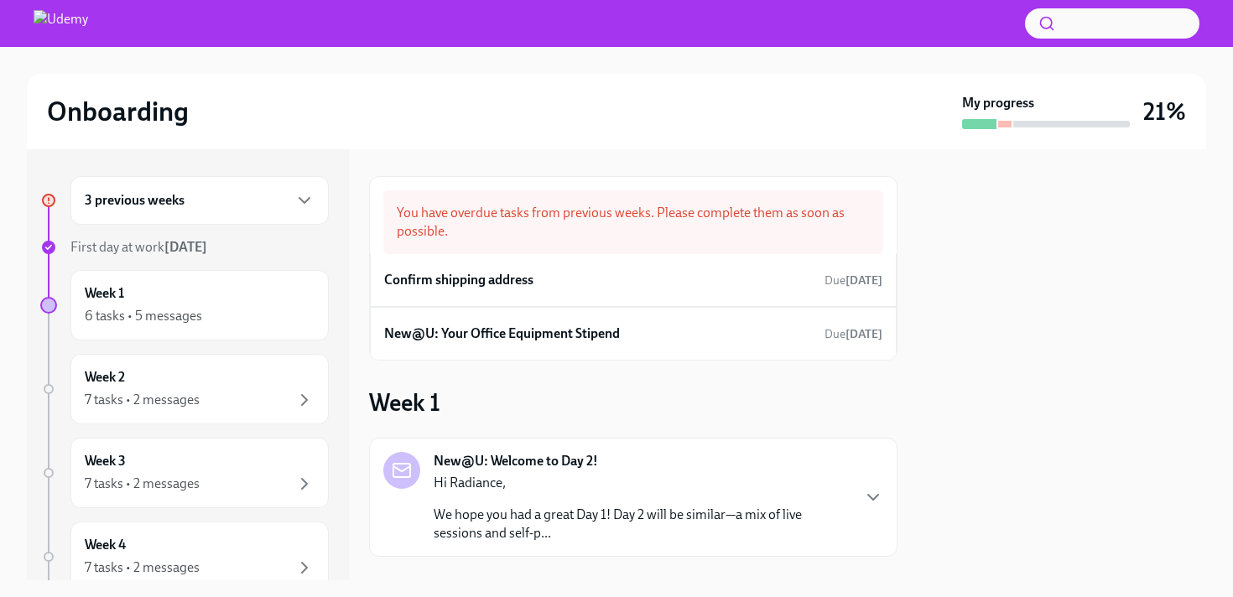
scroll to position [134, 0]
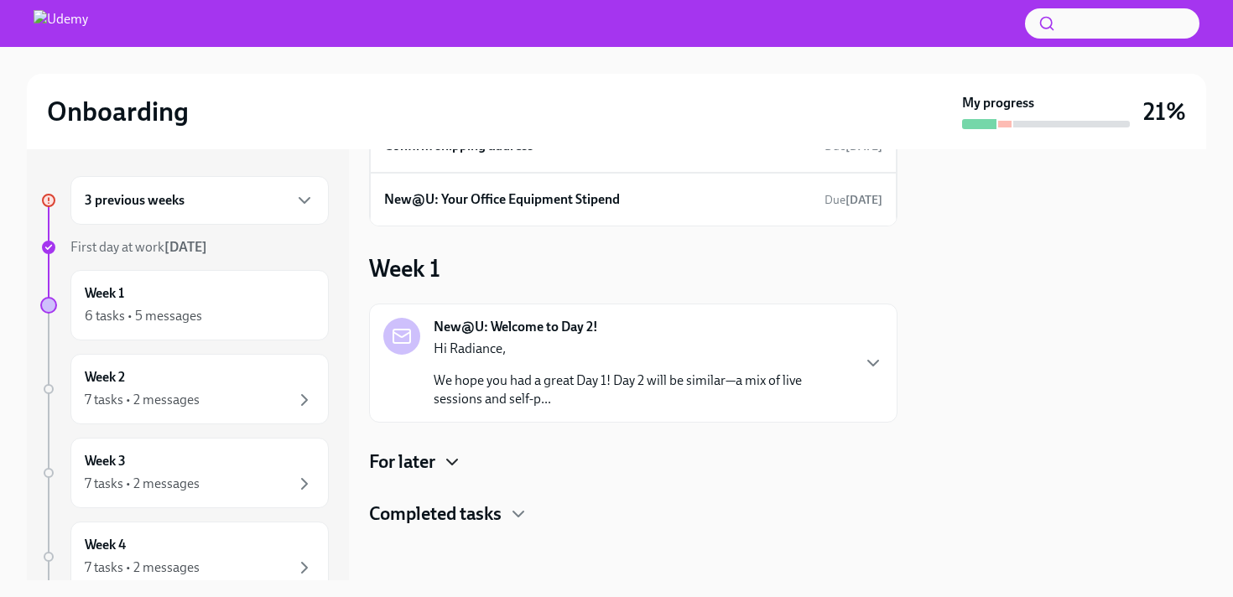
click at [444, 457] on icon "button" at bounding box center [452, 462] width 20 height 20
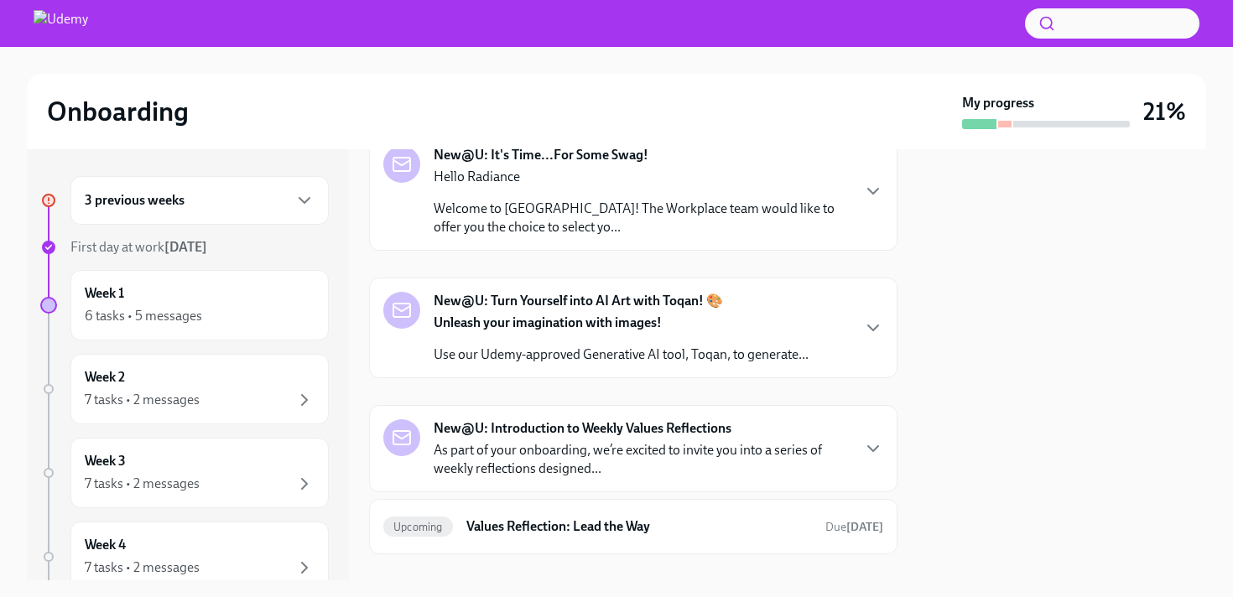
scroll to position [410, 0]
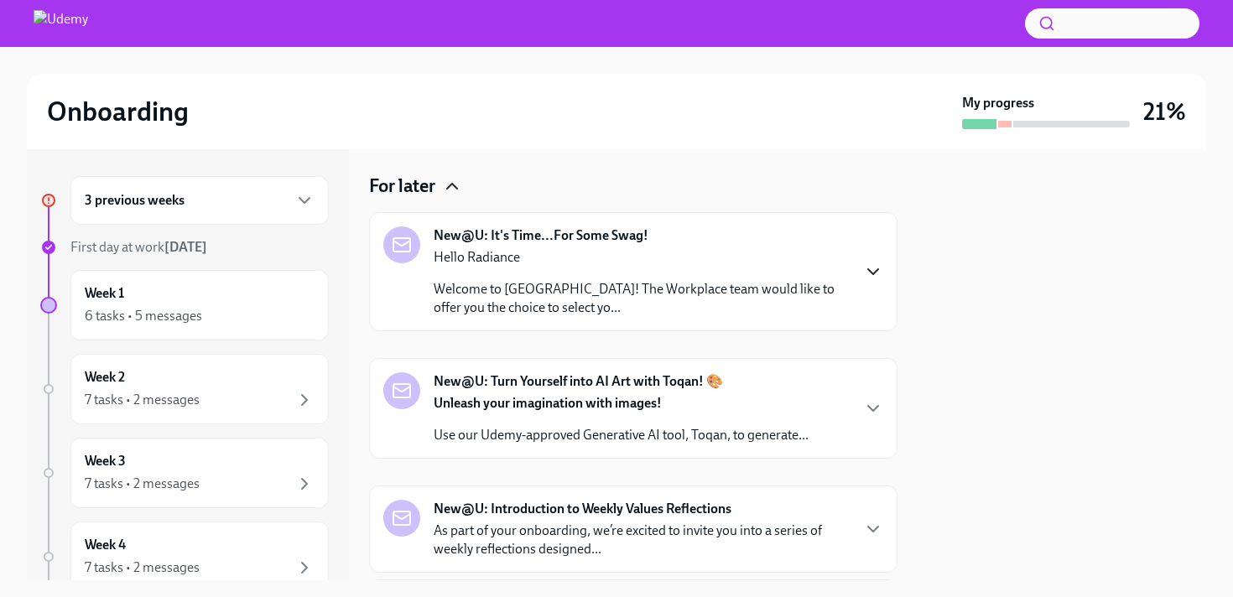
click at [873, 263] on icon "button" at bounding box center [873, 272] width 20 height 20
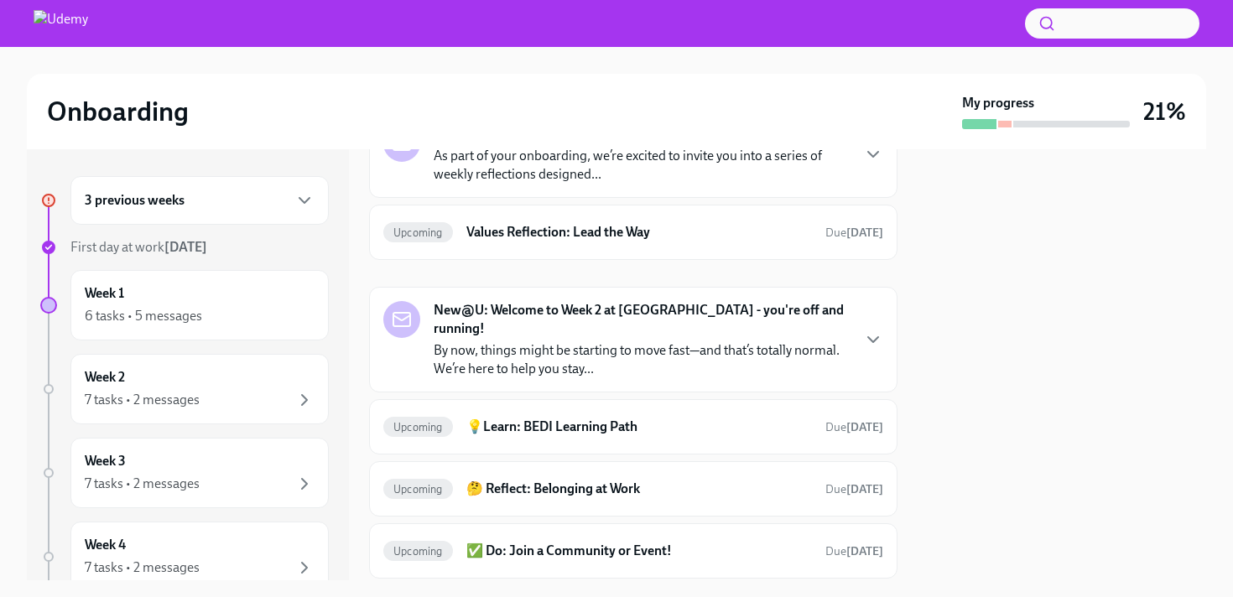
scroll to position [1099, 0]
click at [839, 72] on div "New@U: Turn Yourself into AI Art with Toqan! 🎨 Unleash your imagination with im…" at bounding box center [633, 36] width 500 height 72
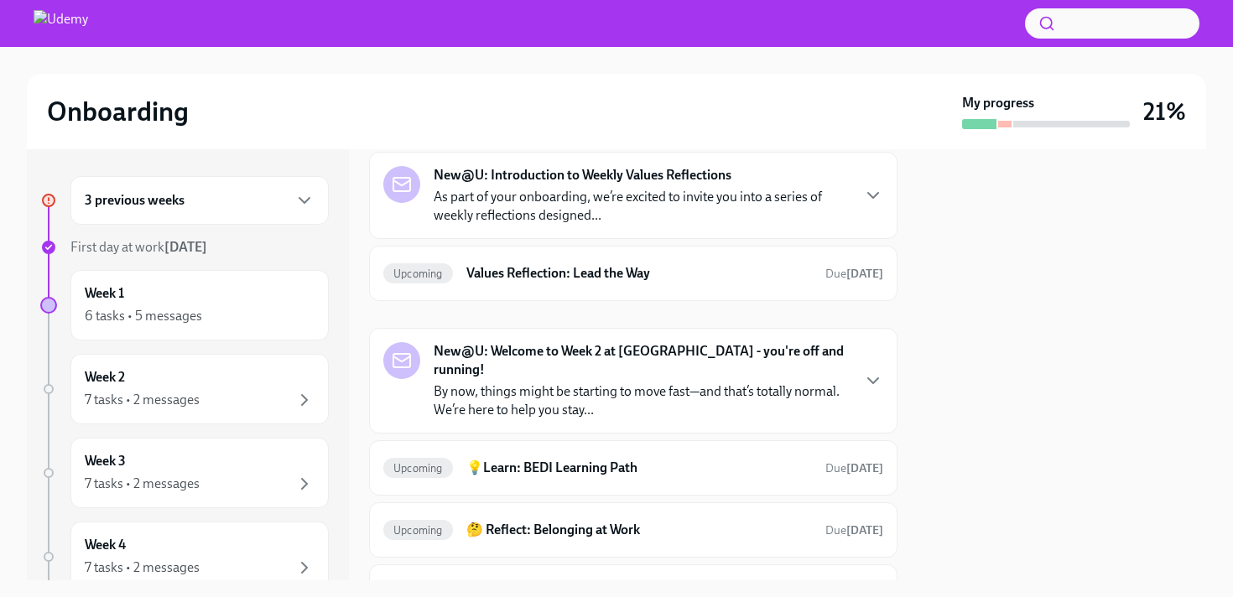
scroll to position [1385, 0]
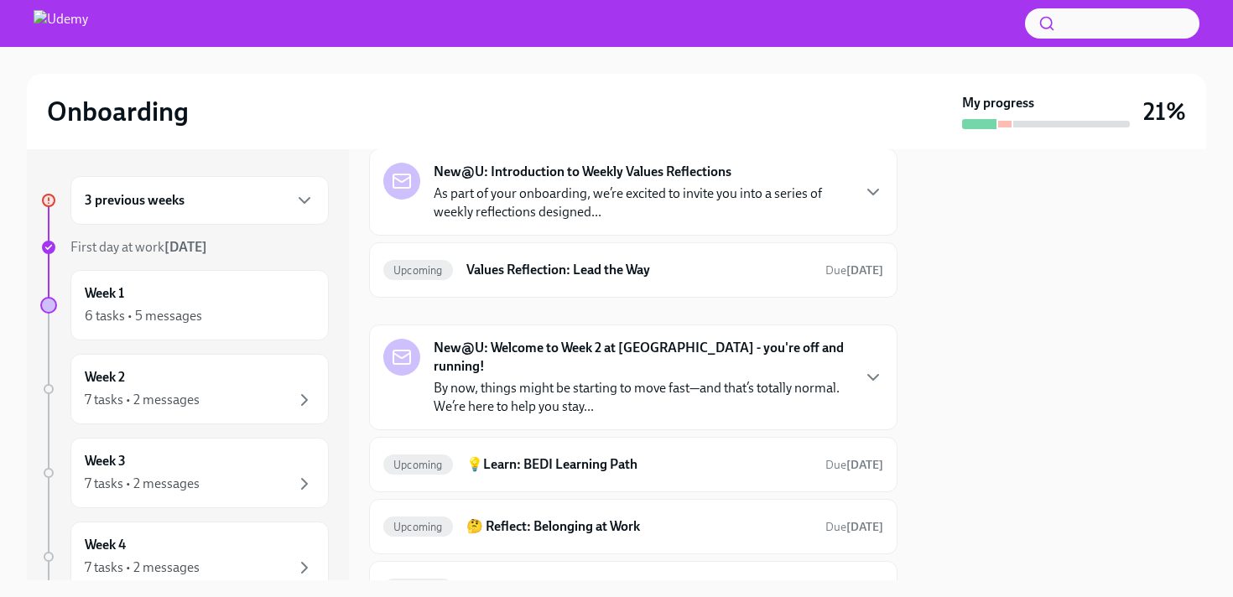
click at [492, 92] on link "Toqan" at bounding box center [495, 84] width 36 height 16
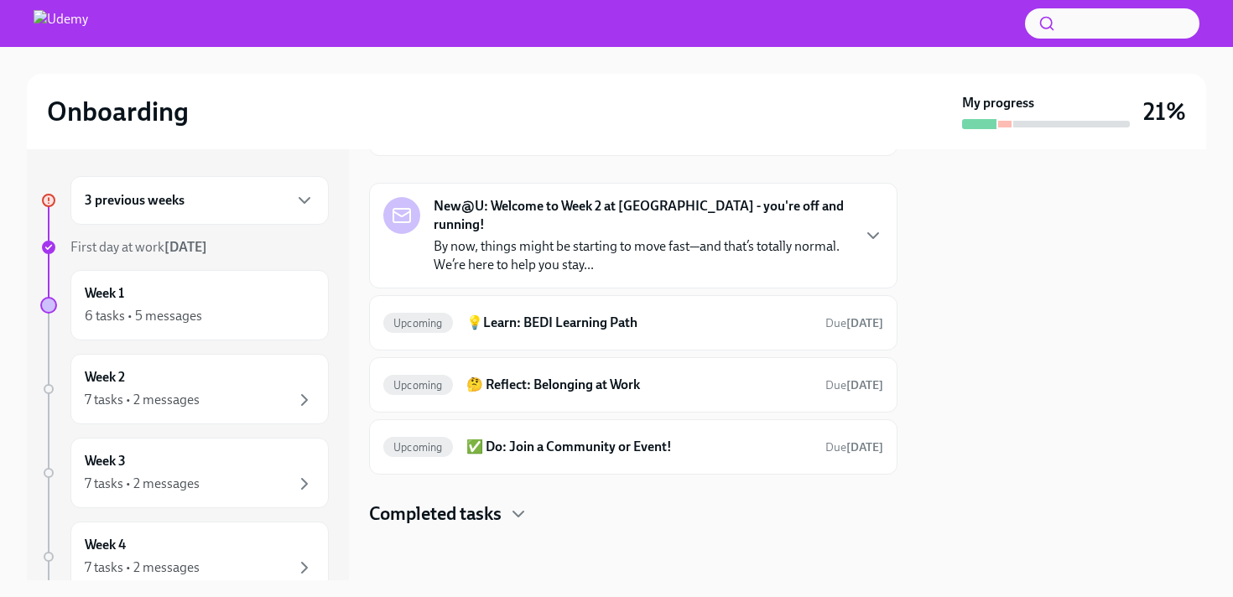
scroll to position [1907, 0]
click at [598, 80] on p "As part of your onboarding, we’re excited to invite you into a series of weekly…" at bounding box center [642, 61] width 416 height 37
click at [594, 332] on h6 "💡Learn: BEDI Learning Path" at bounding box center [639, 323] width 346 height 18
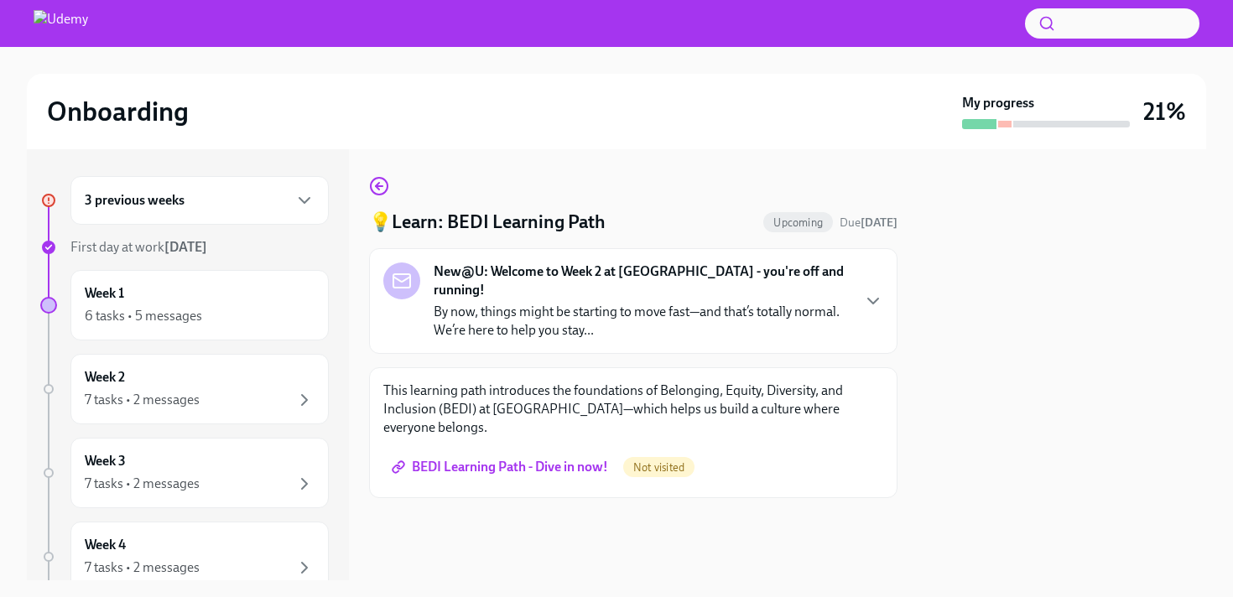
click at [569, 459] on span "BEDI Learning Path - Dive in now!" at bounding box center [501, 467] width 213 height 17
click at [258, 298] on div "Week 1 6 tasks • 5 messages" at bounding box center [200, 305] width 230 height 42
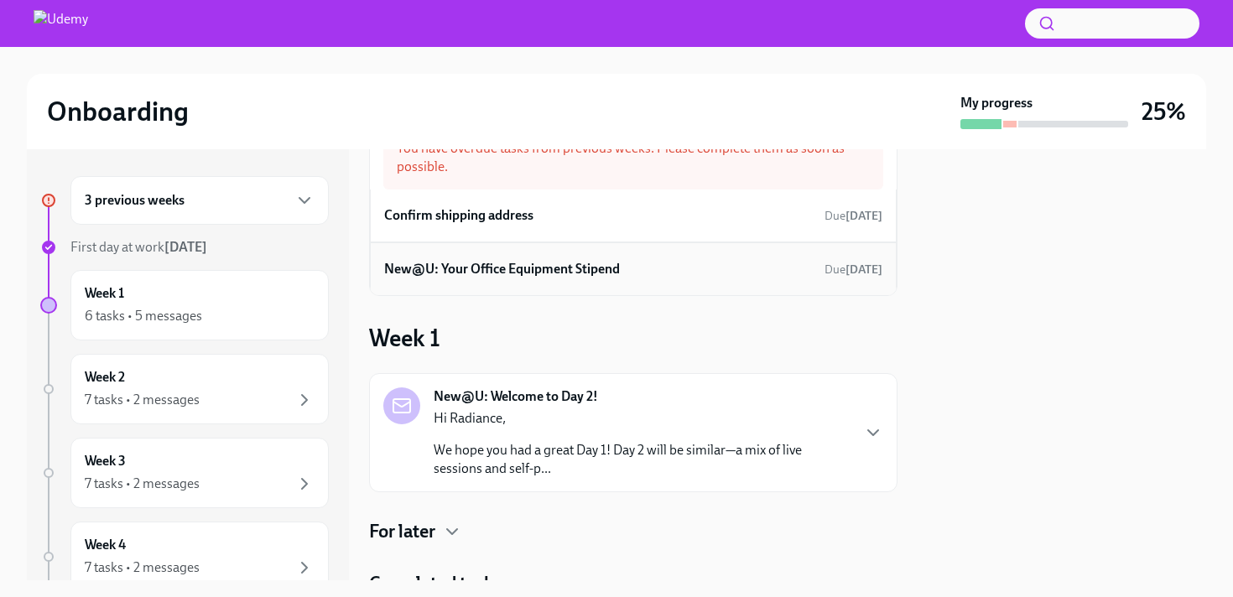
scroll to position [134, 0]
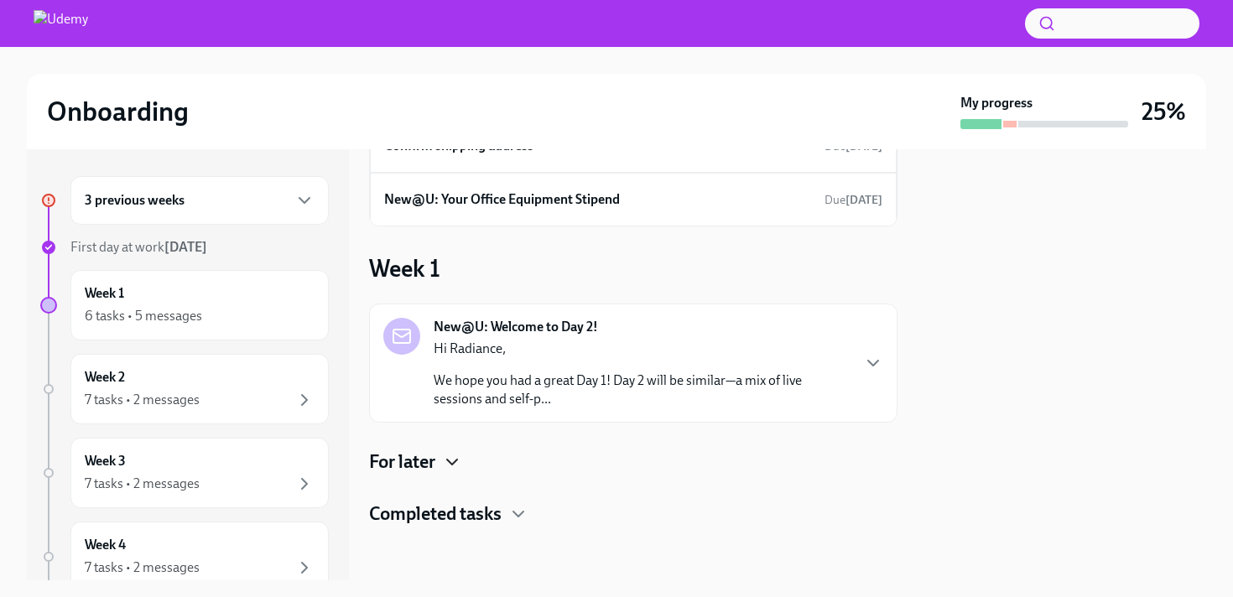
click at [444, 460] on icon "button" at bounding box center [452, 462] width 20 height 20
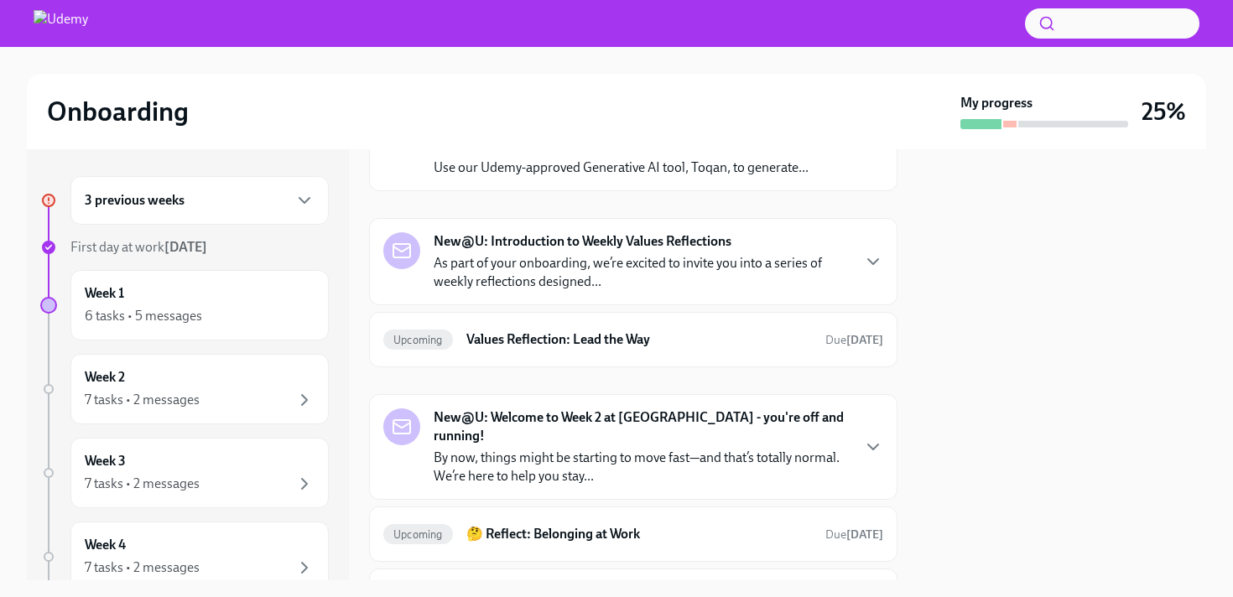
scroll to position [808, 0]
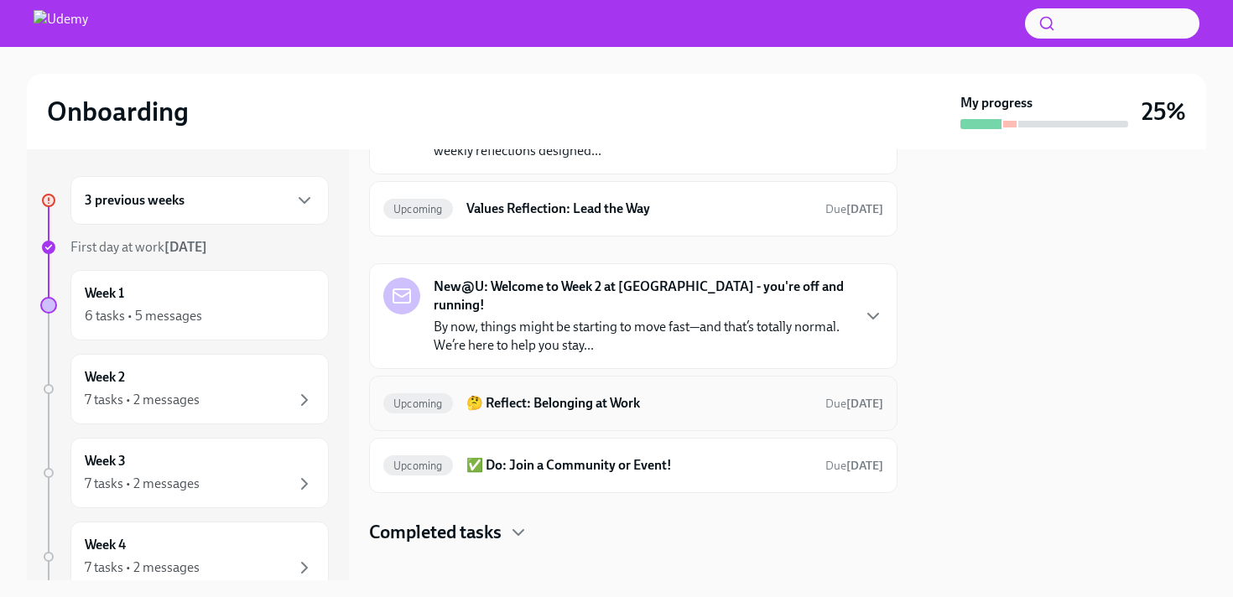
click at [605, 390] on div "Upcoming 🤔 Reflect: Belonging at Work Due [DATE]" at bounding box center [633, 403] width 500 height 27
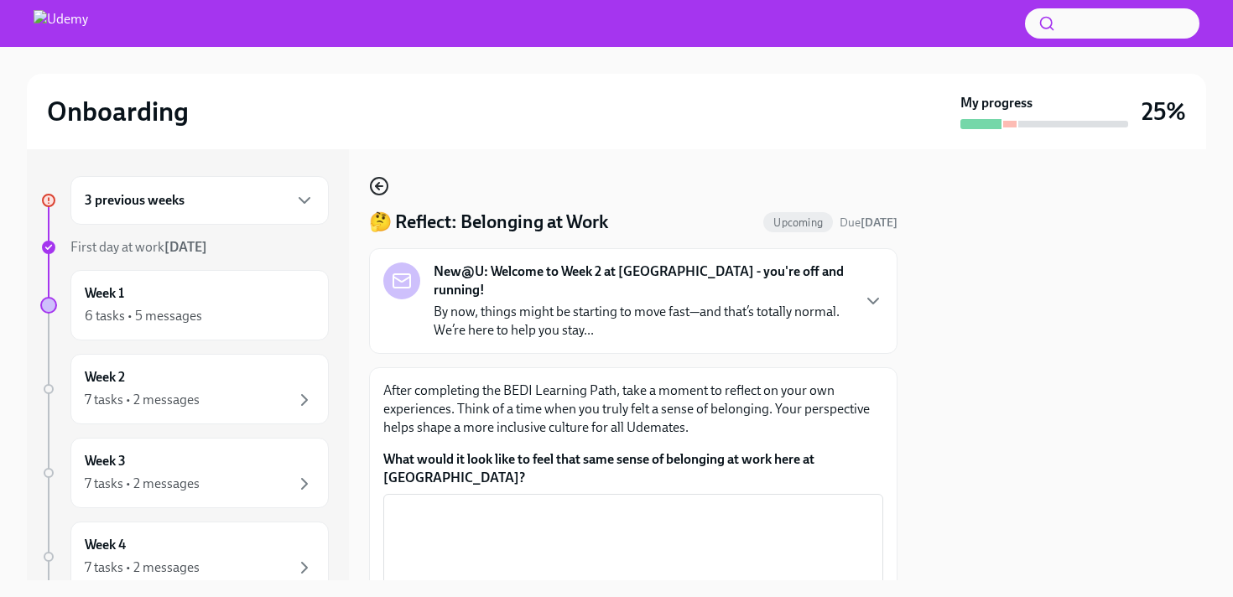
click at [385, 189] on icon "button" at bounding box center [379, 186] width 20 height 20
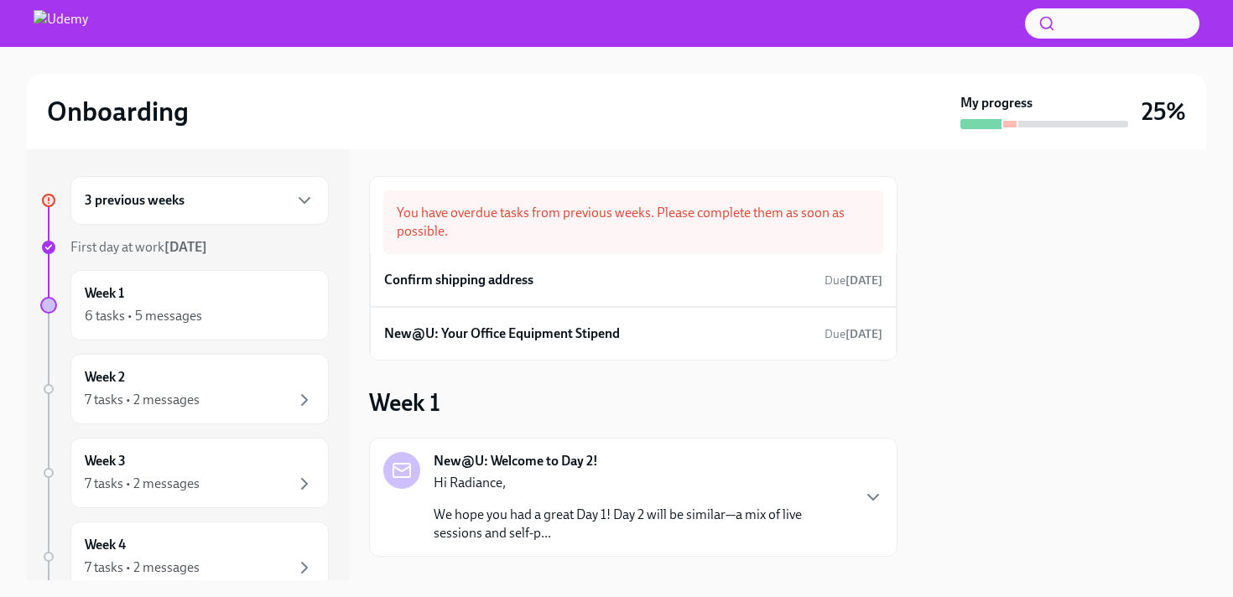
scroll to position [134, 0]
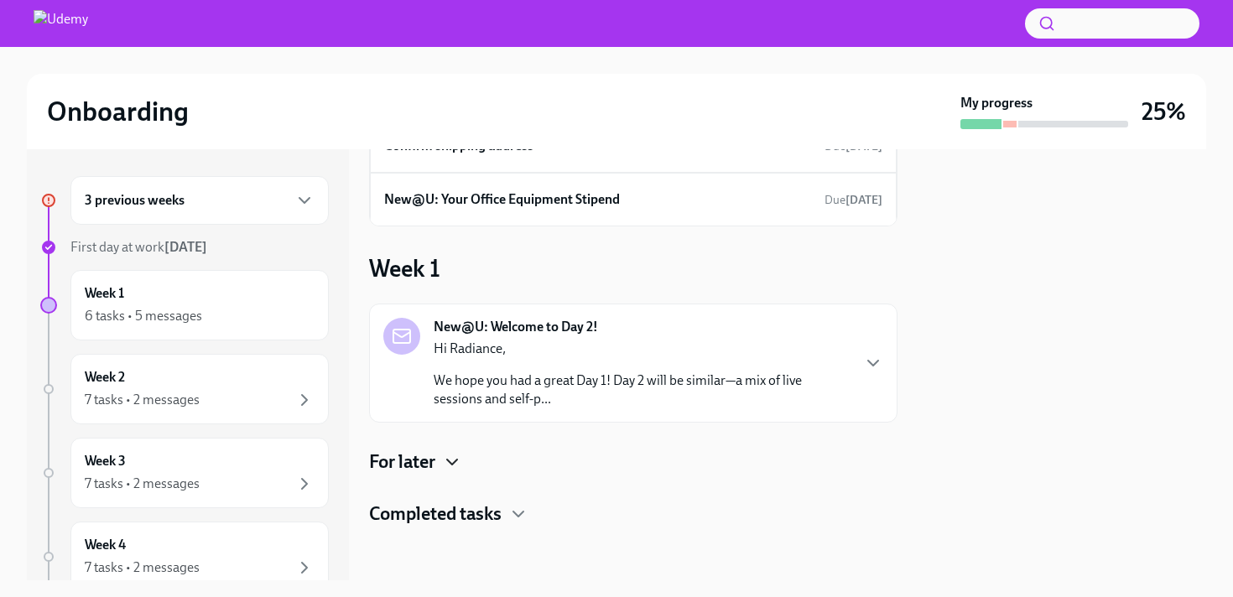
click at [454, 463] on icon "button" at bounding box center [452, 462] width 20 height 20
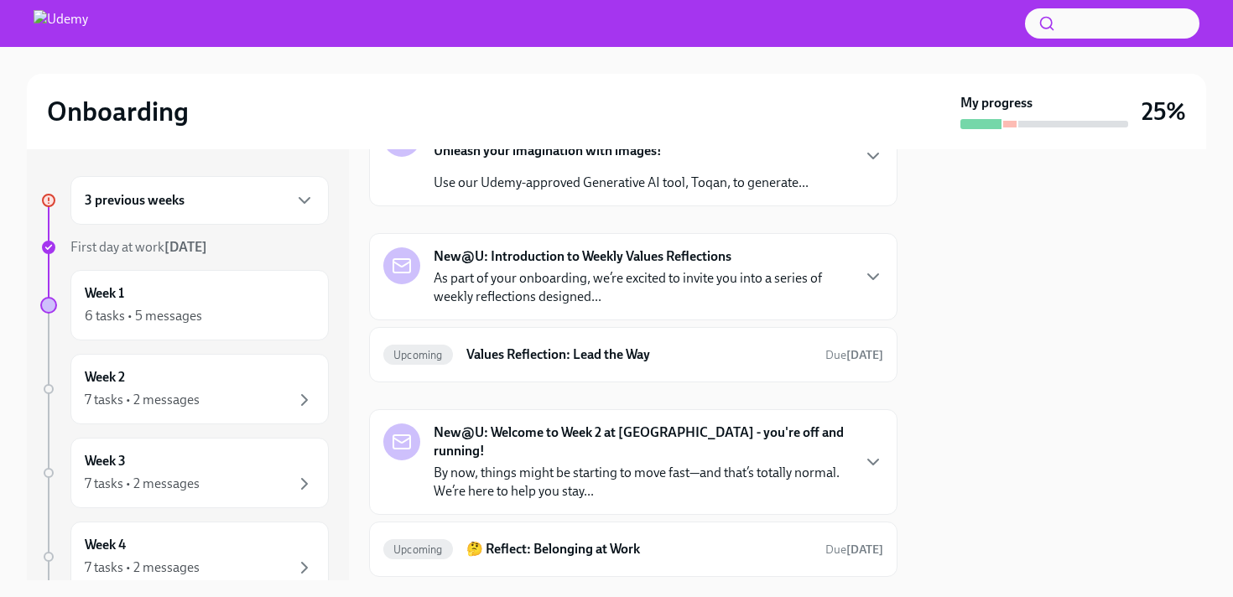
scroll to position [808, 0]
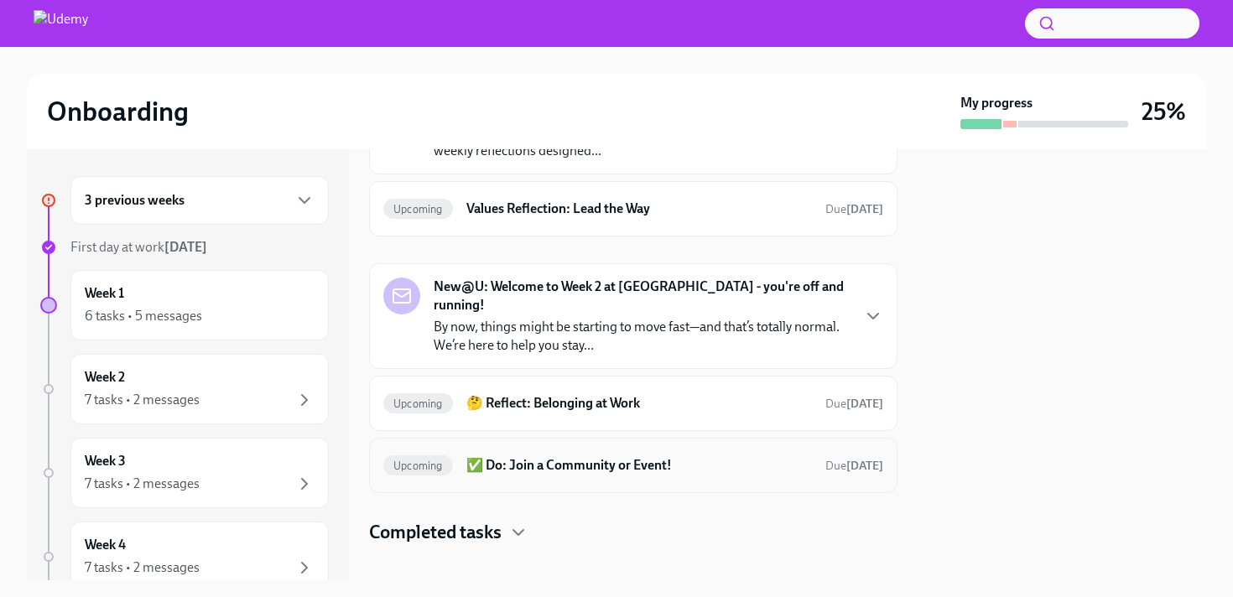
click at [517, 468] on div "Upcoming ✅ Do: Join a Community or Event! Due [DATE]" at bounding box center [633, 465] width 528 height 55
click at [517, 460] on div "Upcoming ✅ Do: Join a Community or Event! Due [DATE]" at bounding box center [633, 465] width 528 height 55
click at [534, 456] on h6 "✅ Do: Join a Community or Event!" at bounding box center [639, 465] width 346 height 18
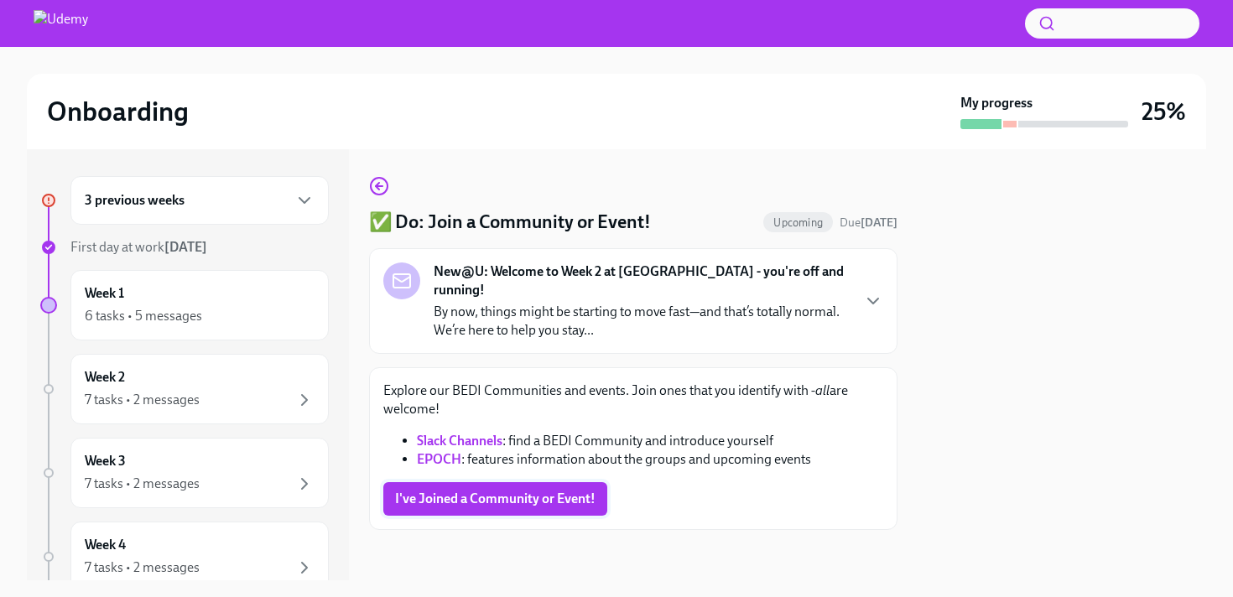
click at [521, 491] on span "I've Joined a Community or Event!" at bounding box center [495, 499] width 200 height 17
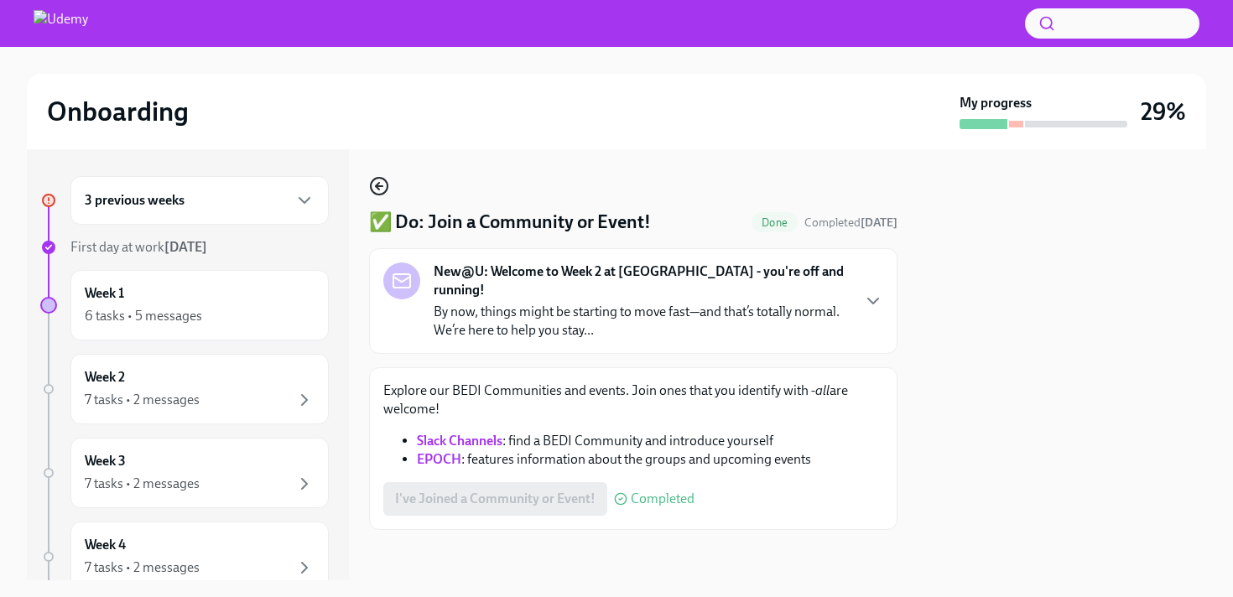
click at [380, 182] on icon "button" at bounding box center [379, 186] width 20 height 20
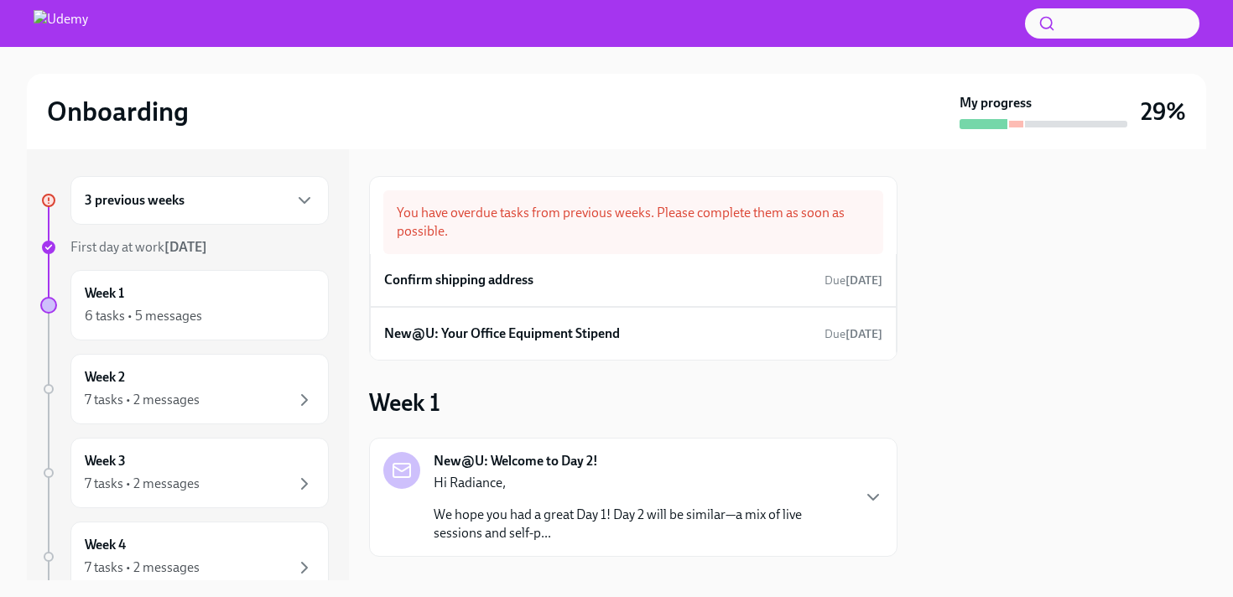
scroll to position [134, 0]
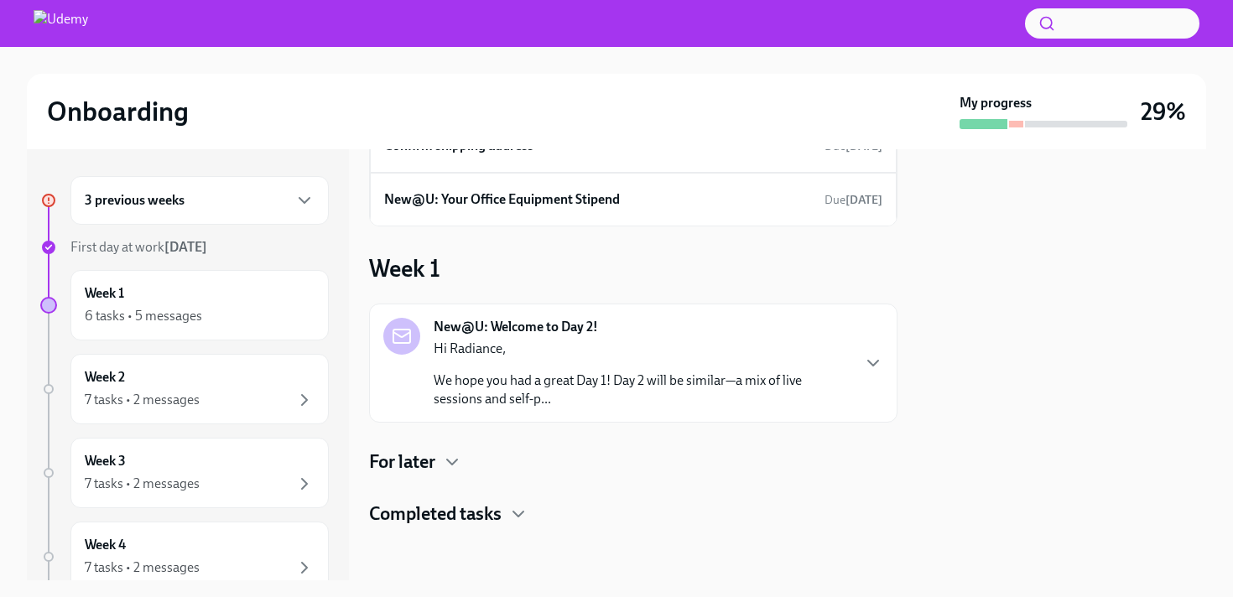
click at [440, 455] on div "For later" at bounding box center [633, 462] width 528 height 25
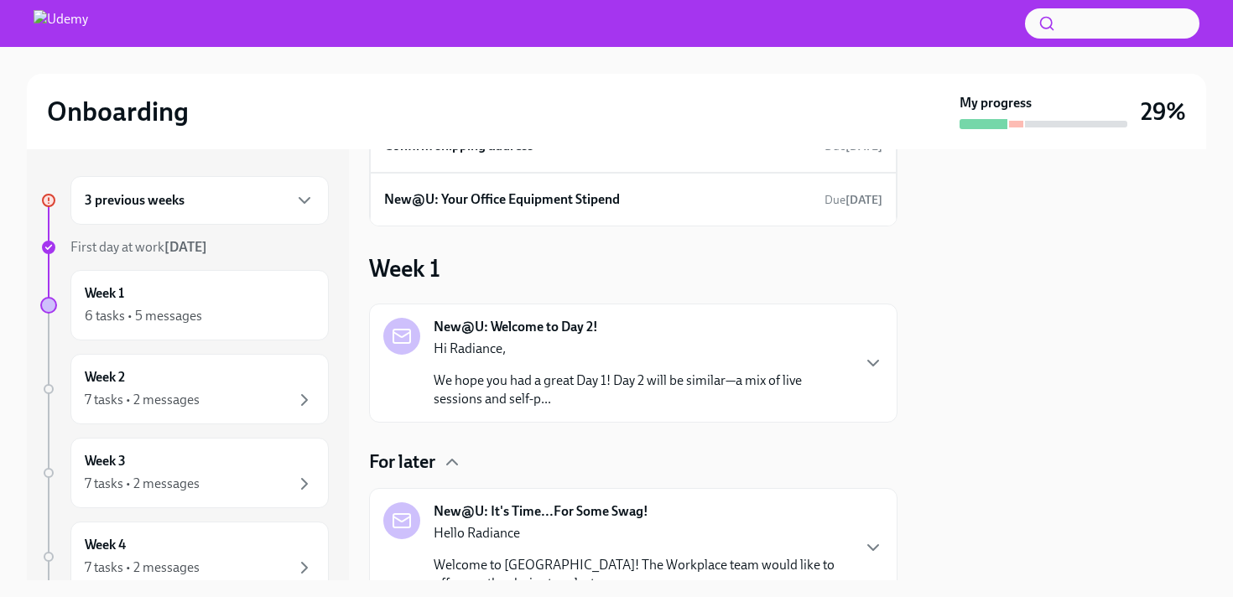
scroll to position [746, 0]
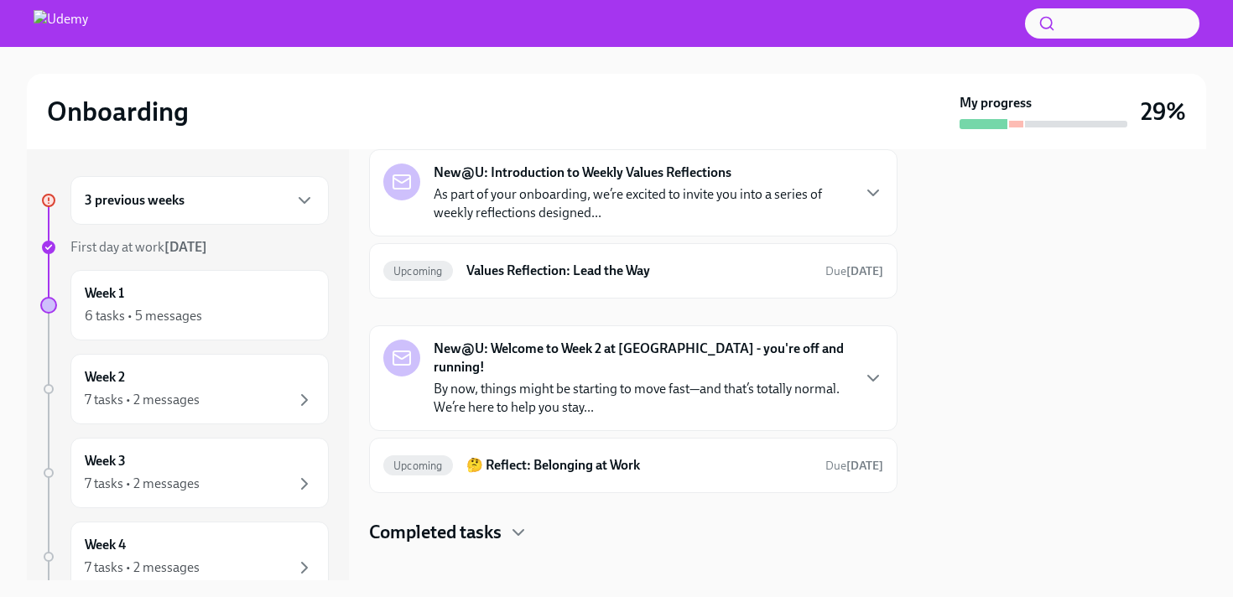
click at [494, 334] on div "New@U: Welcome to Week 2 at [GEOGRAPHIC_DATA] - you're off and running! By now,…" at bounding box center [633, 378] width 528 height 106
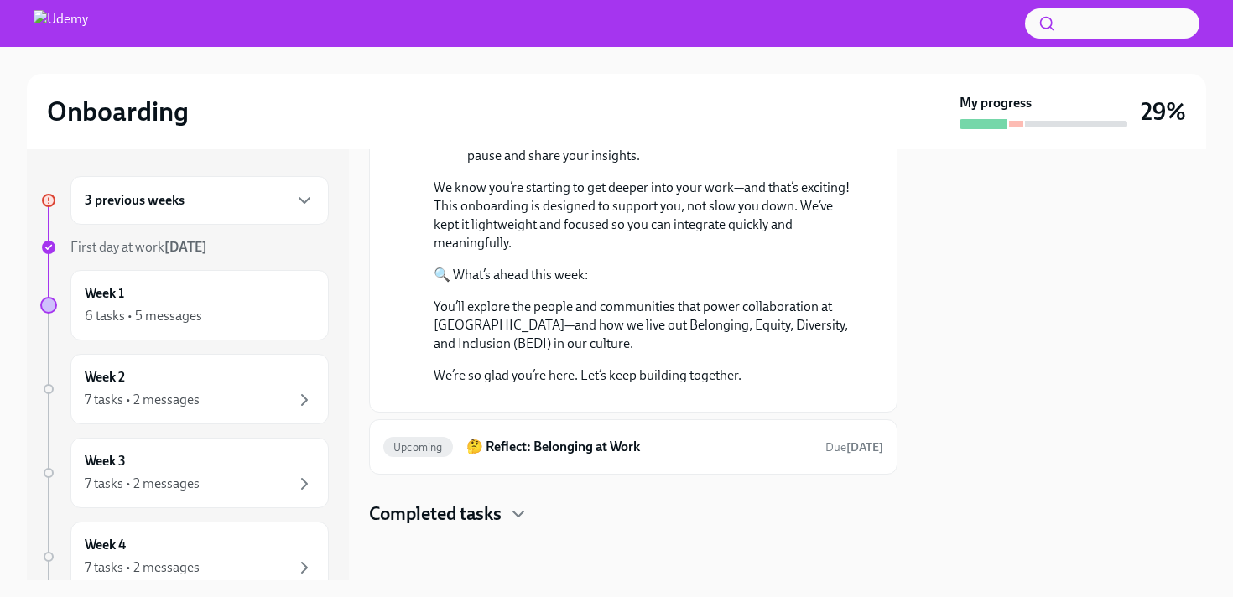
scroll to position [1425, 0]
click at [497, 451] on h6 "🤔 Reflect: Belonging at Work" at bounding box center [639, 447] width 346 height 18
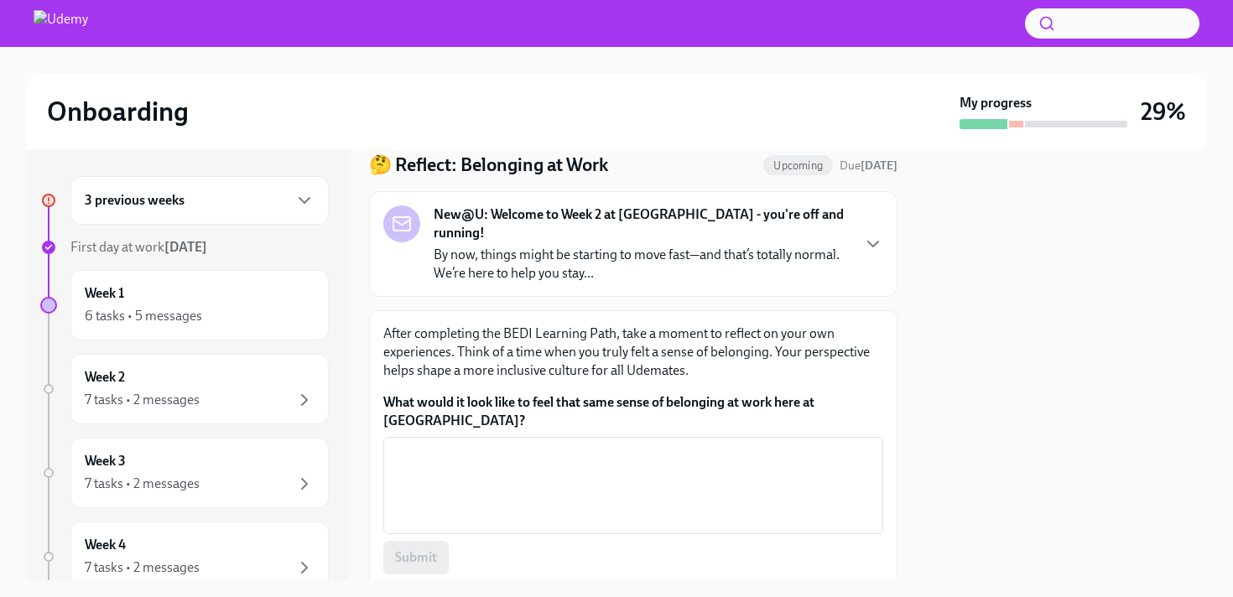
scroll to position [72, 0]
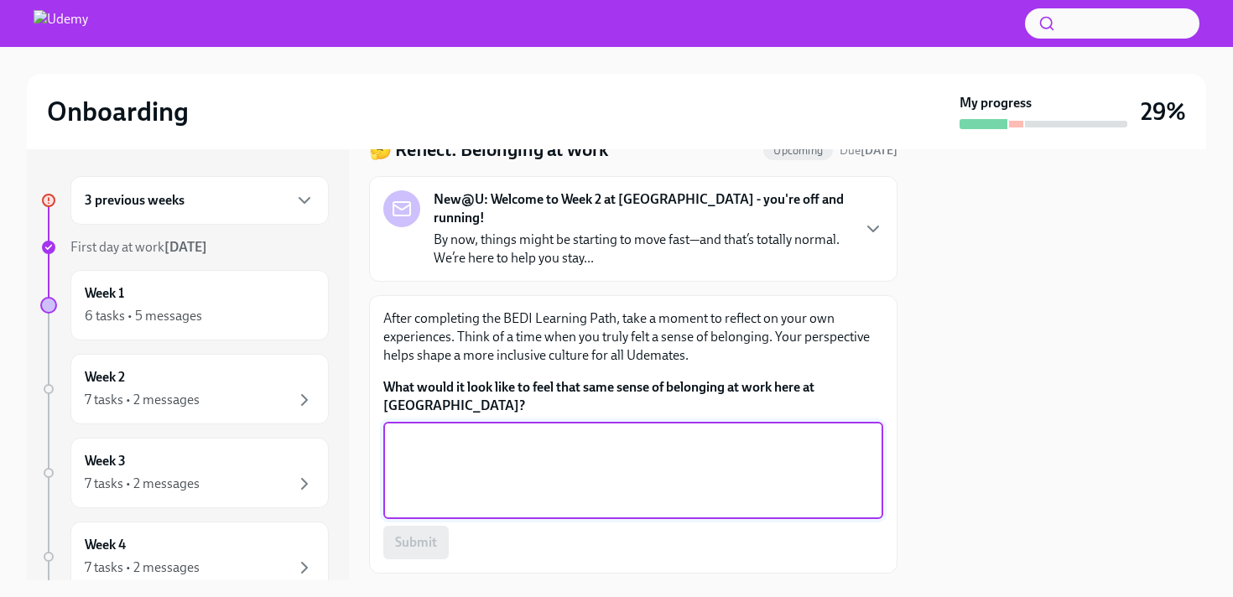
click at [497, 451] on textarea "What would it look like to feel that same sense of belonging at work here at [G…" at bounding box center [633, 470] width 480 height 81
type textarea "J"
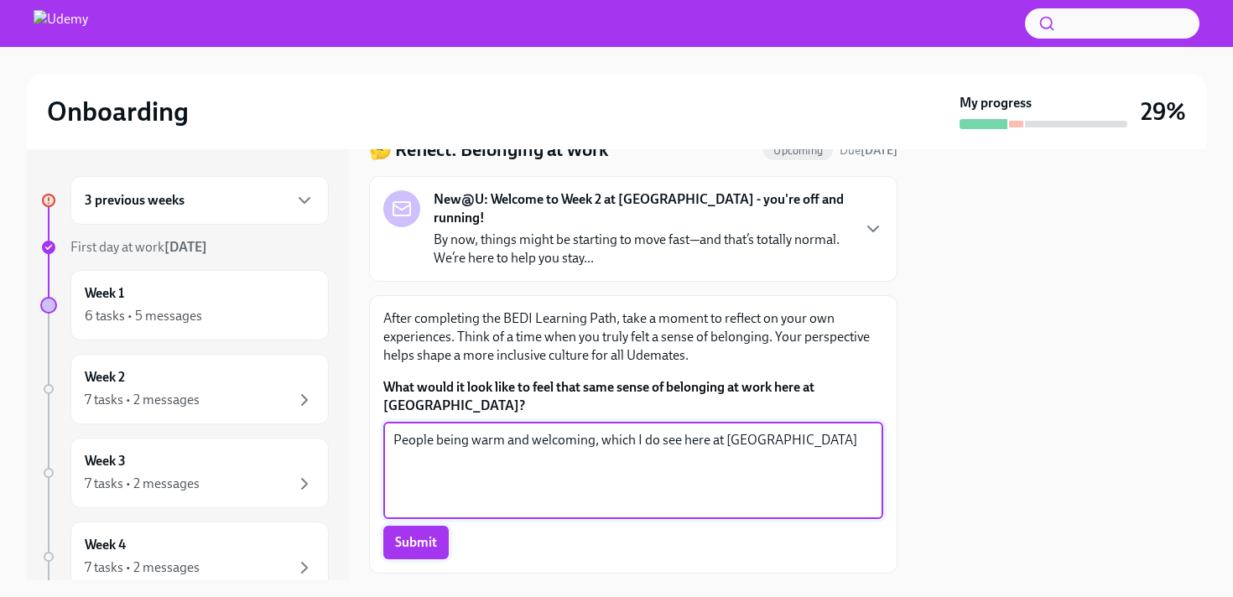
type textarea "People being warm and welcoming, which I do see here at [GEOGRAPHIC_DATA]"
click at [417, 534] on span "Submit" at bounding box center [416, 542] width 42 height 17
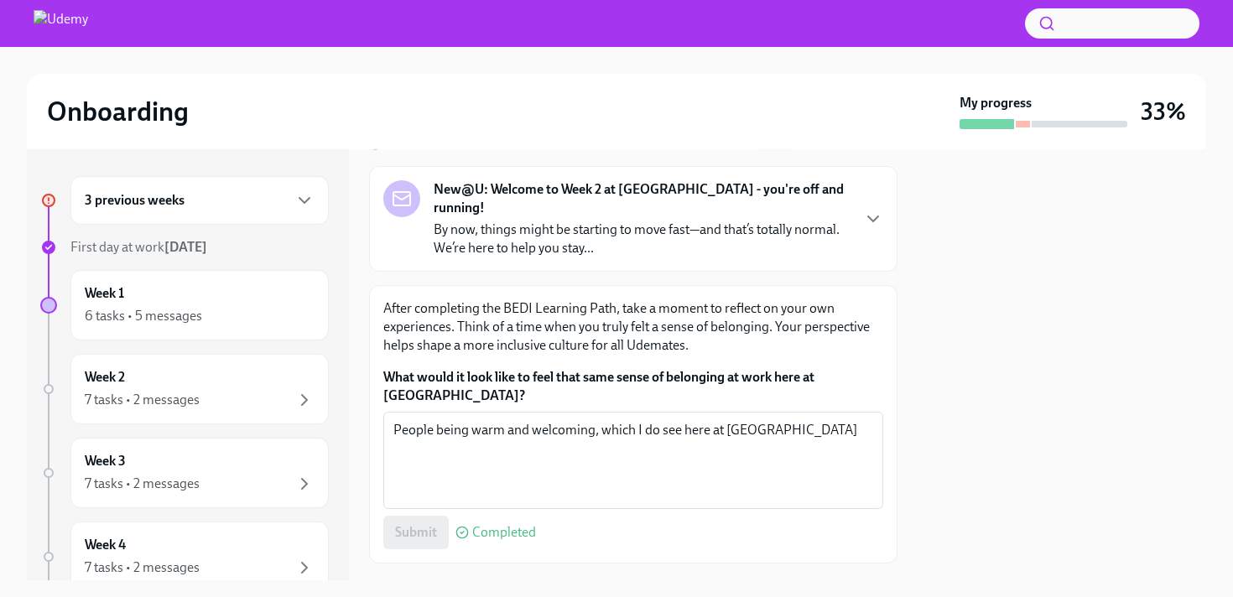
scroll to position [0, 0]
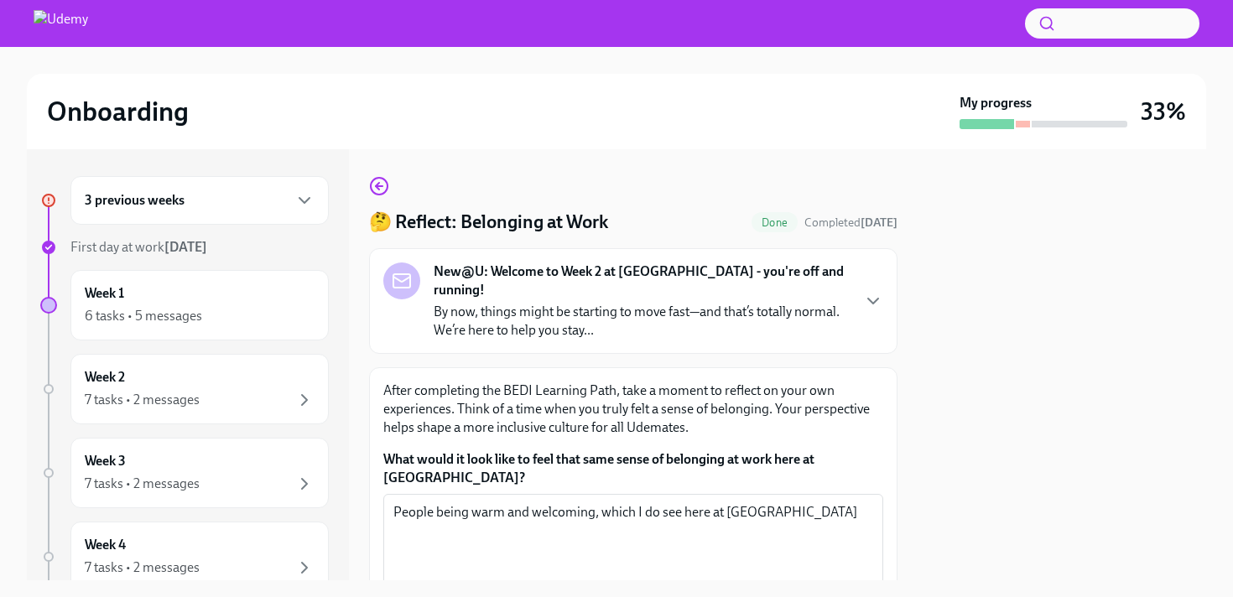
click at [391, 197] on div "🤔 Reflect: Belonging at Work Done Completed [DATE] New@U: Welcome to Week 2 at …" at bounding box center [633, 411] width 528 height 470
click at [386, 183] on circle "button" at bounding box center [379, 186] width 17 height 17
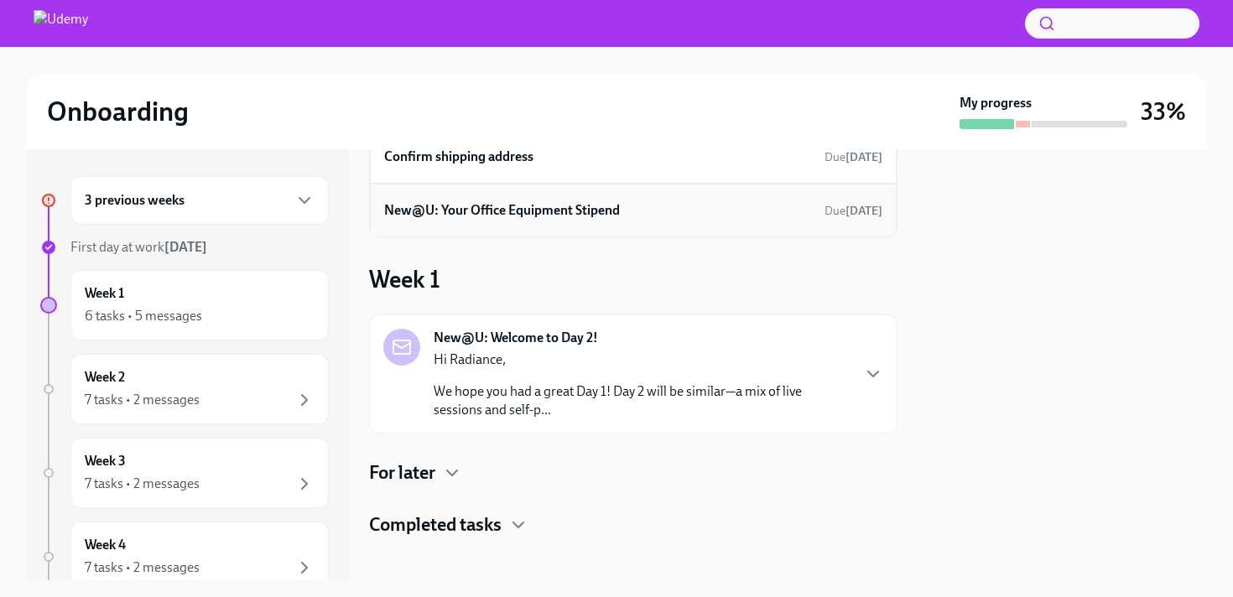
scroll to position [134, 0]
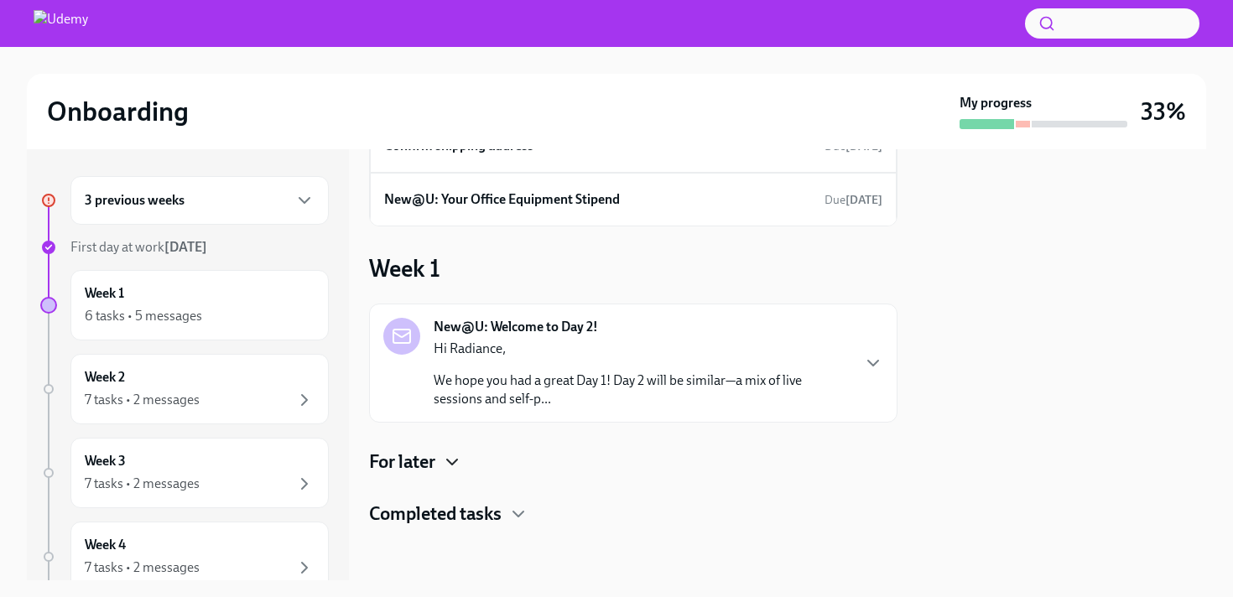
click at [462, 458] on icon "button" at bounding box center [452, 462] width 20 height 20
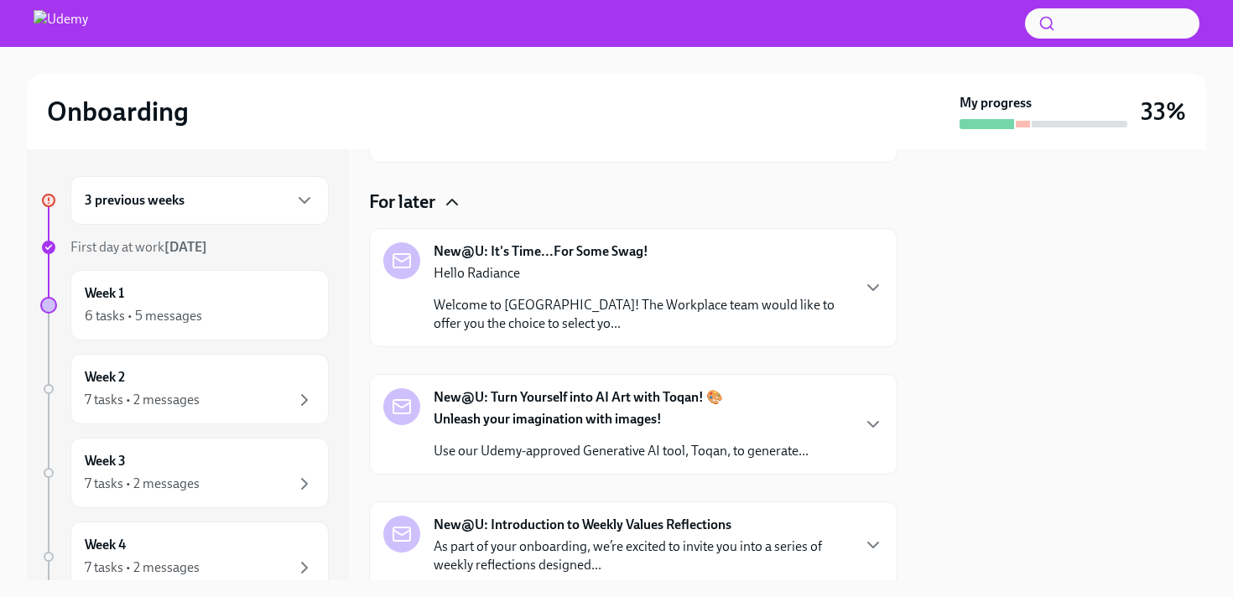
scroll to position [400, 0]
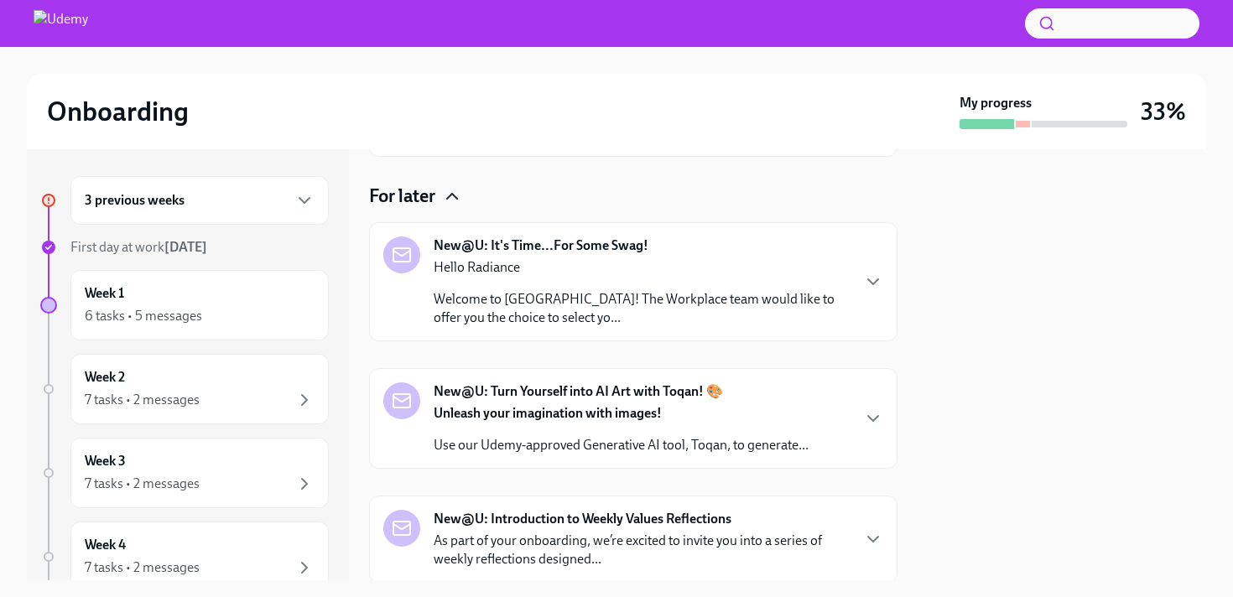
click at [844, 278] on div "Hello Radiance Welcome to Udemy! The Workplace team would like to offer you the…" at bounding box center [642, 292] width 416 height 69
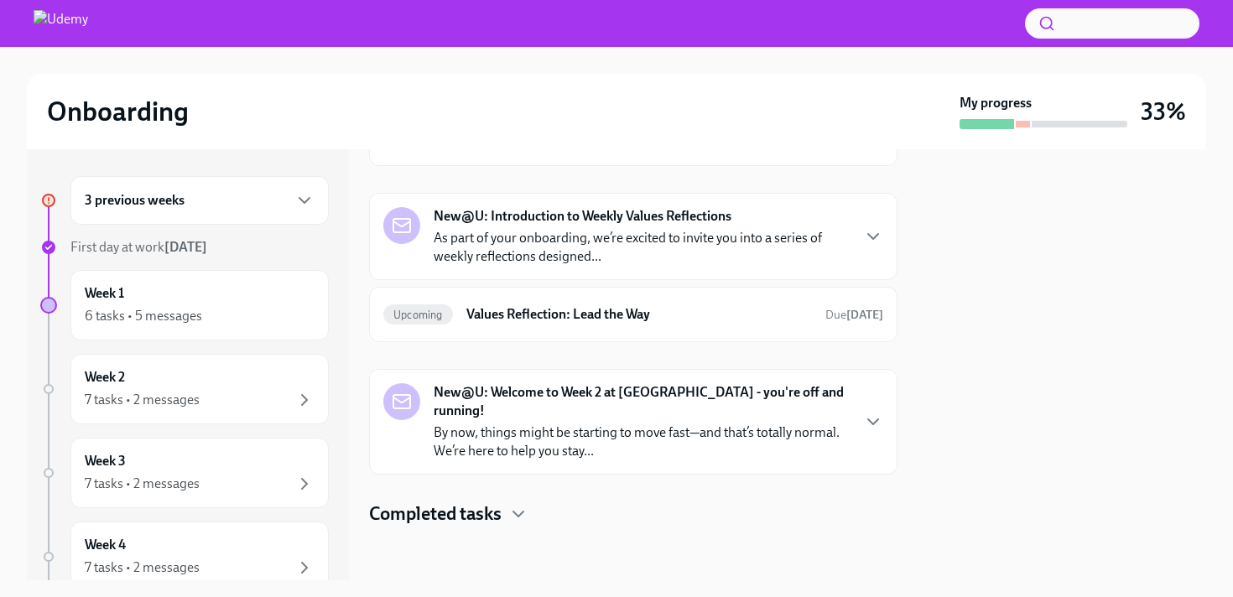
scroll to position [1107, 0]
click at [869, 126] on icon "button" at bounding box center [873, 116] width 20 height 20
click at [829, 322] on span "Due [DATE]" at bounding box center [854, 315] width 58 height 14
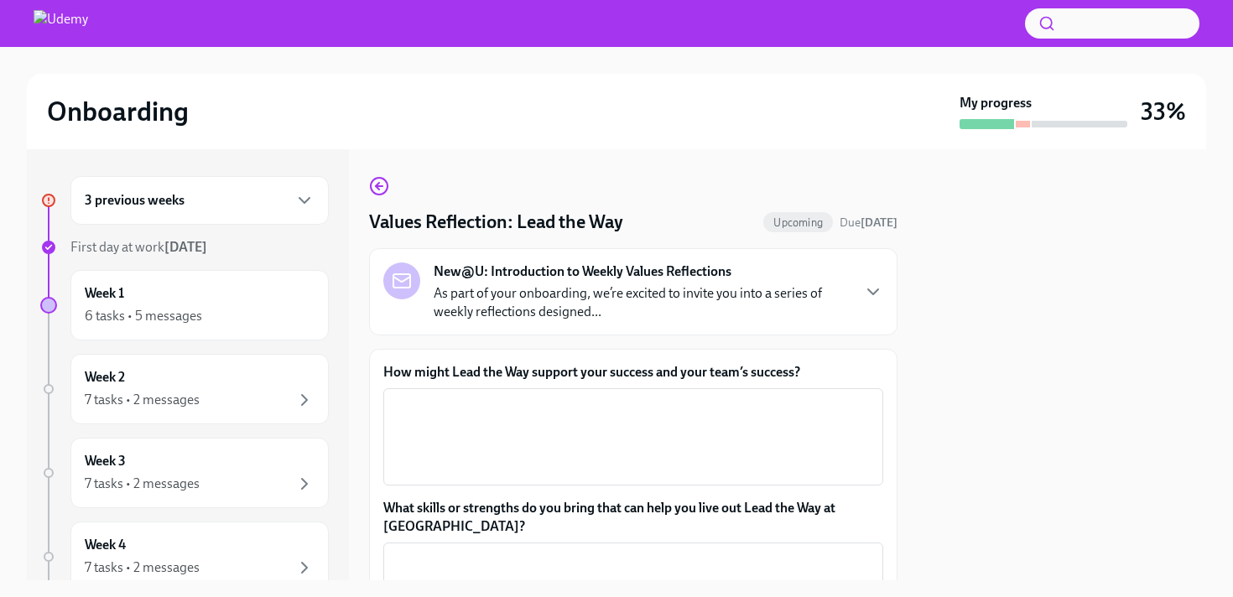
click at [521, 278] on strong "New@U: Introduction to Weekly Values Reflections" at bounding box center [583, 272] width 298 height 18
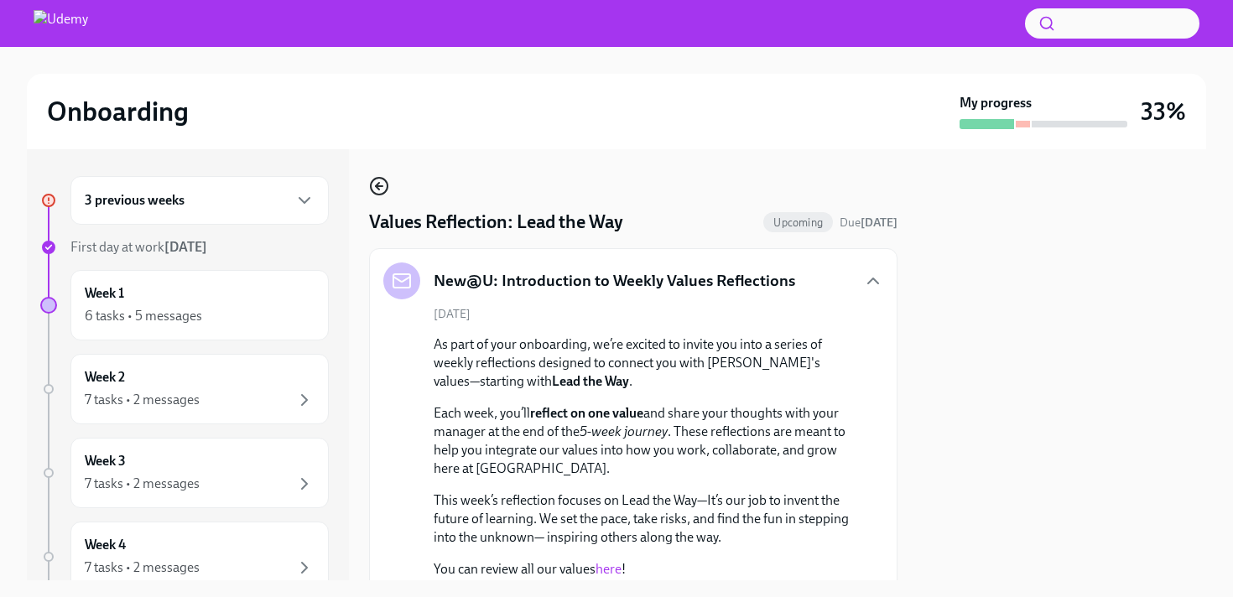
click at [384, 185] on icon "button" at bounding box center [379, 186] width 20 height 20
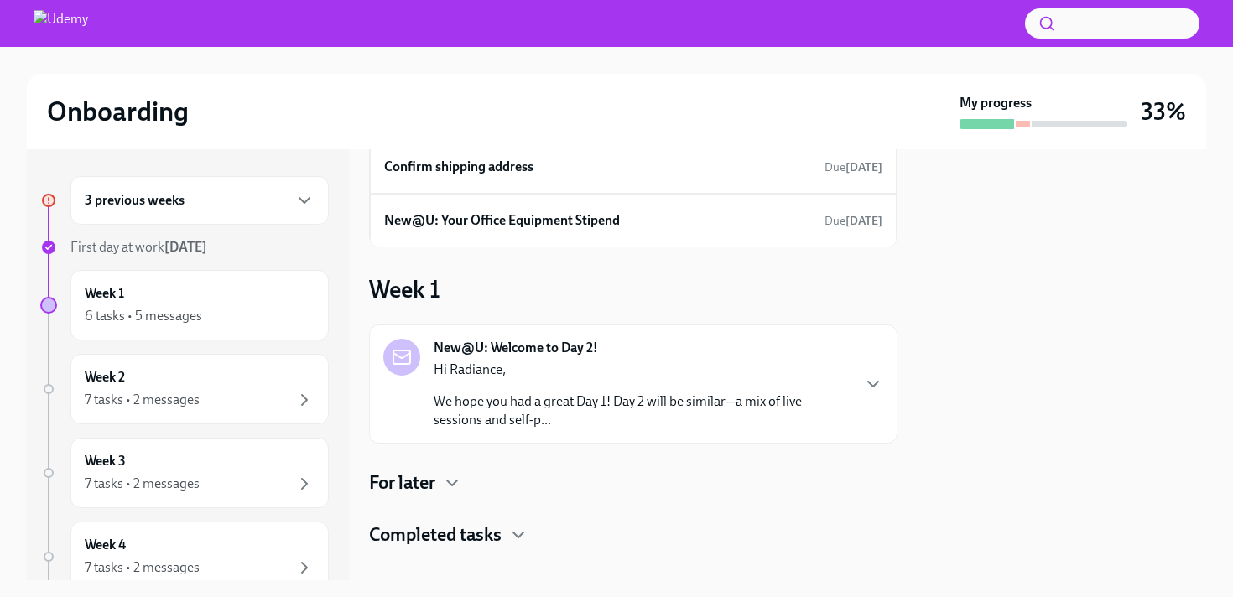
scroll to position [134, 0]
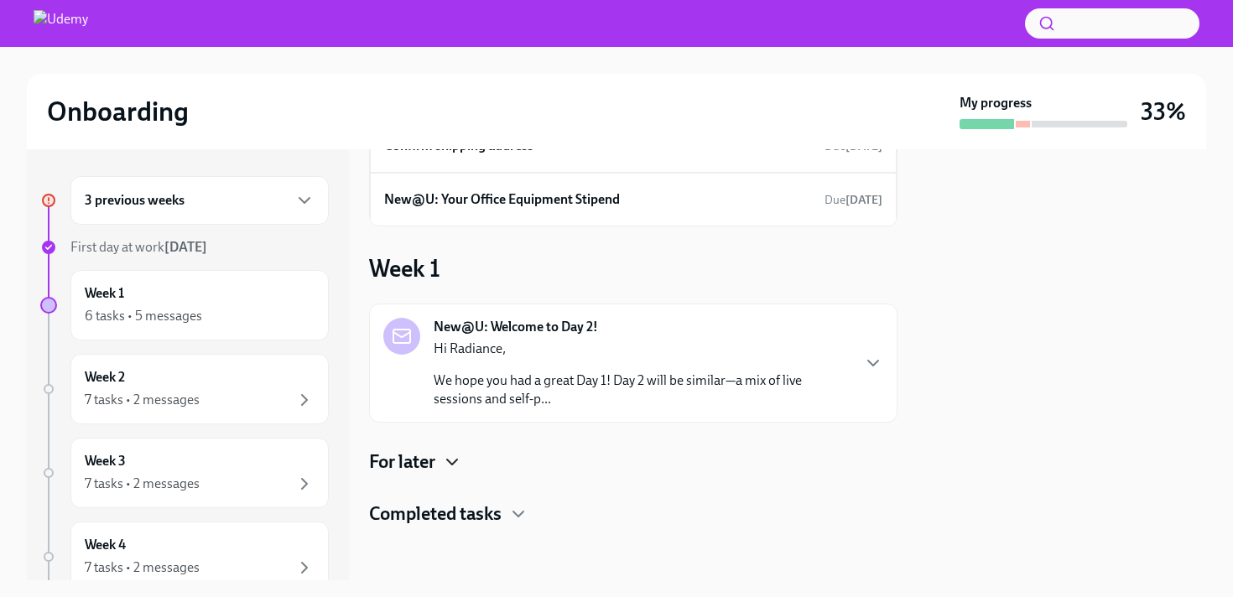
click at [448, 471] on icon "button" at bounding box center [452, 462] width 20 height 20
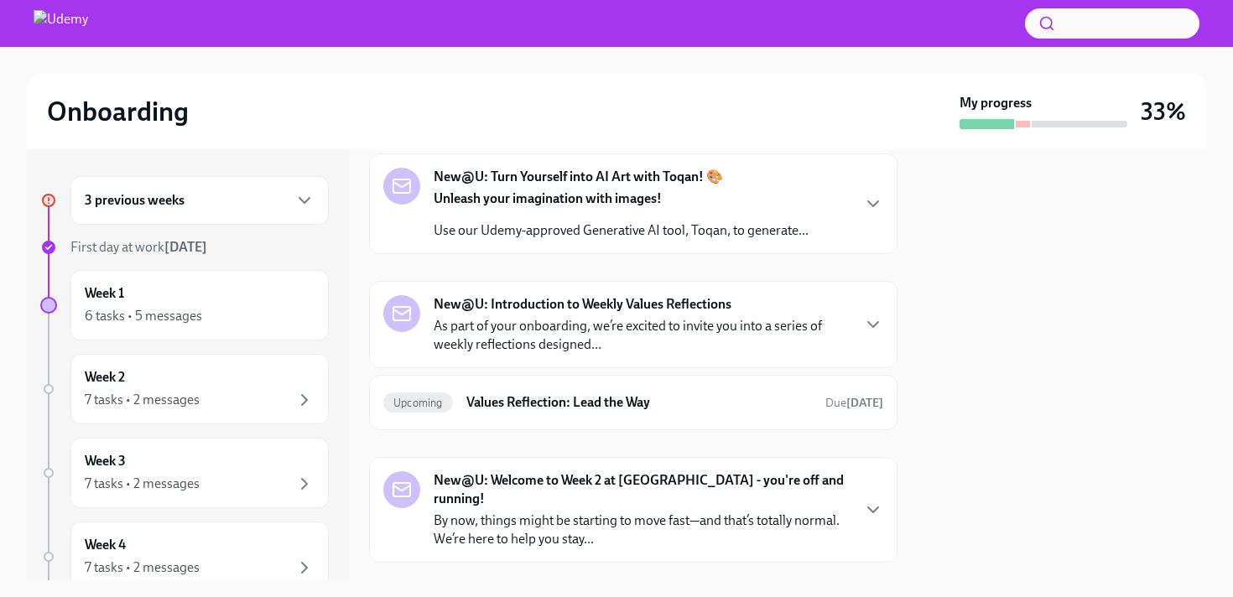
scroll to position [684, 0]
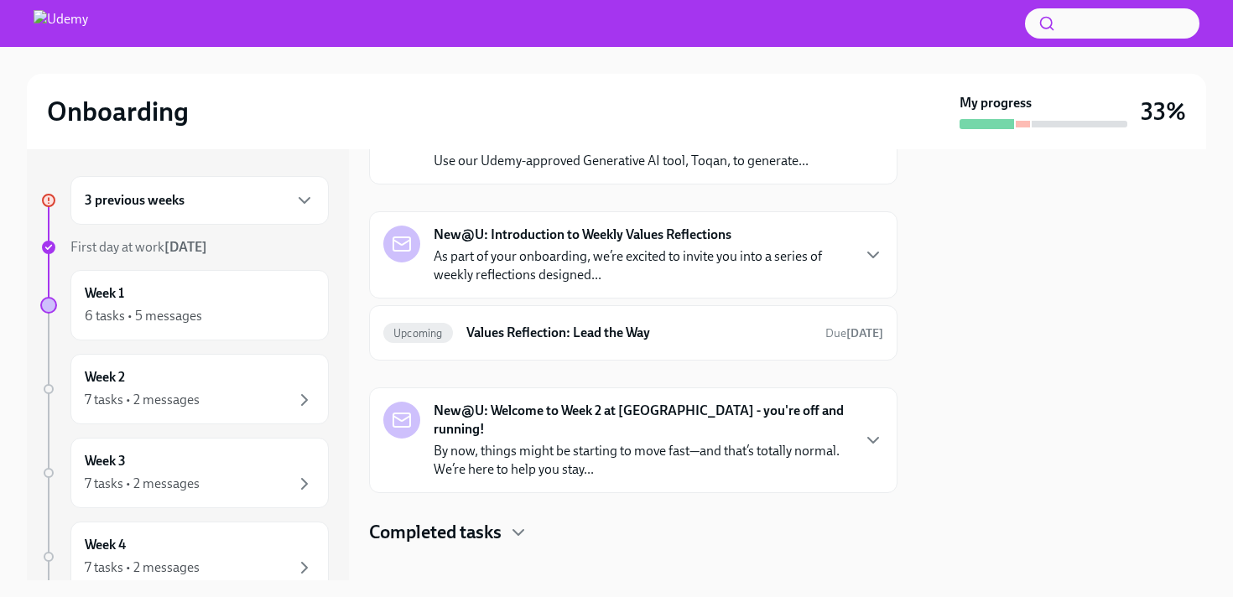
click at [507, 445] on p "By now, things might be starting to move fast—and that’s totally normal. We’re …" at bounding box center [642, 460] width 416 height 37
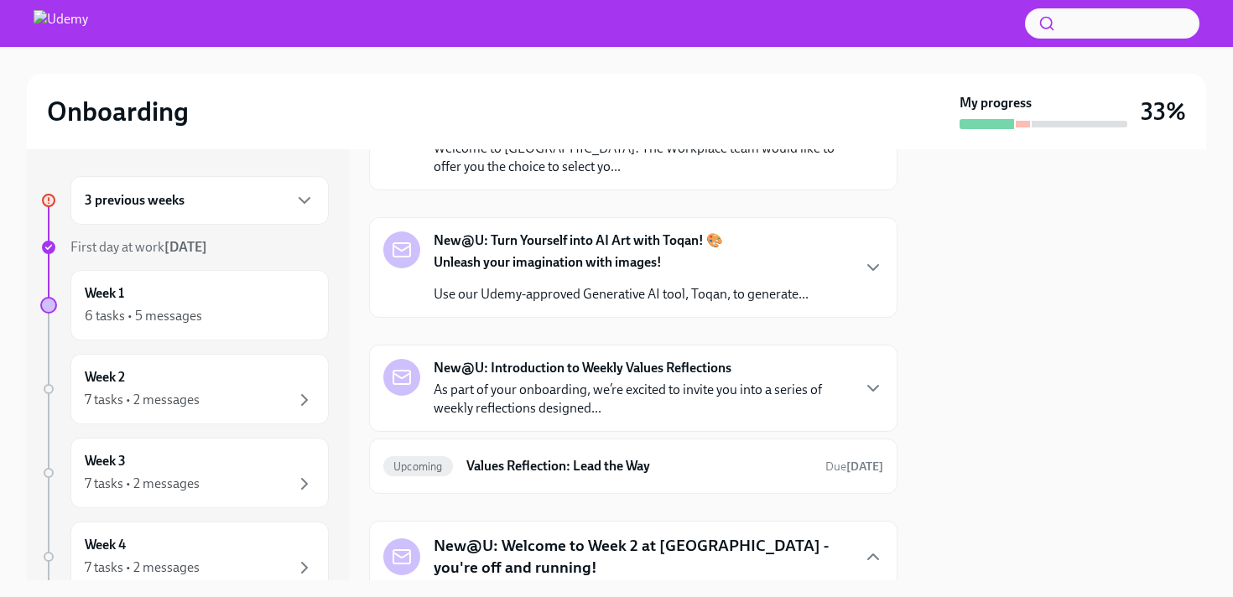
scroll to position [548, 0]
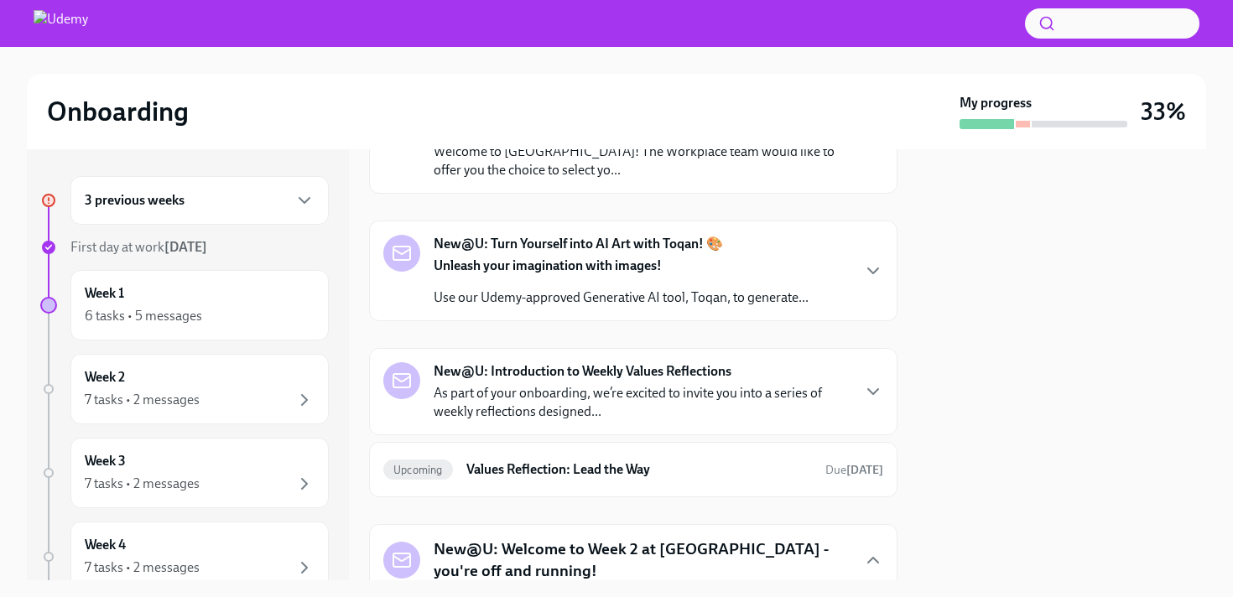
click at [600, 286] on div "Unleash your imagination with images! Use our Udemy-approved Generative AI tool…" at bounding box center [621, 282] width 375 height 50
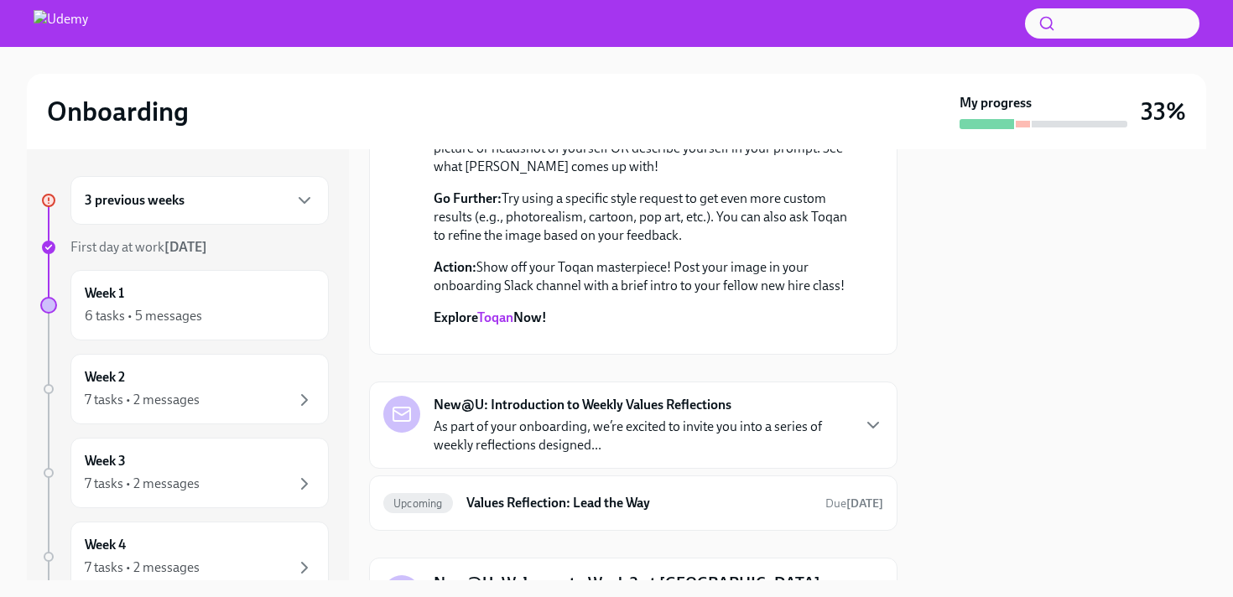
scroll to position [836, 0]
click at [498, 315] on link "Toqan" at bounding box center [495, 317] width 36 height 16
